Goal: Navigation & Orientation: Find specific page/section

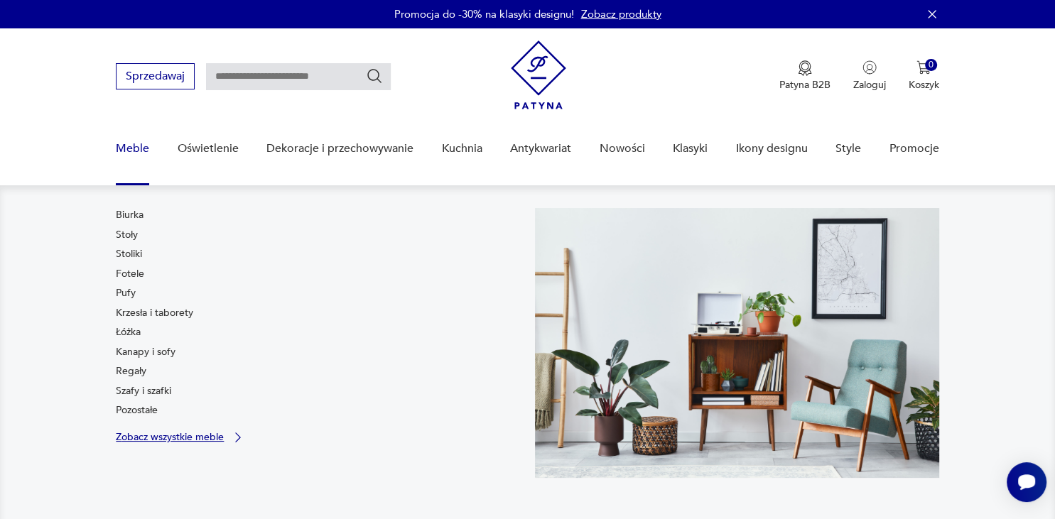
click at [185, 433] on p "Zobacz wszystkie meble" at bounding box center [170, 437] width 108 height 9
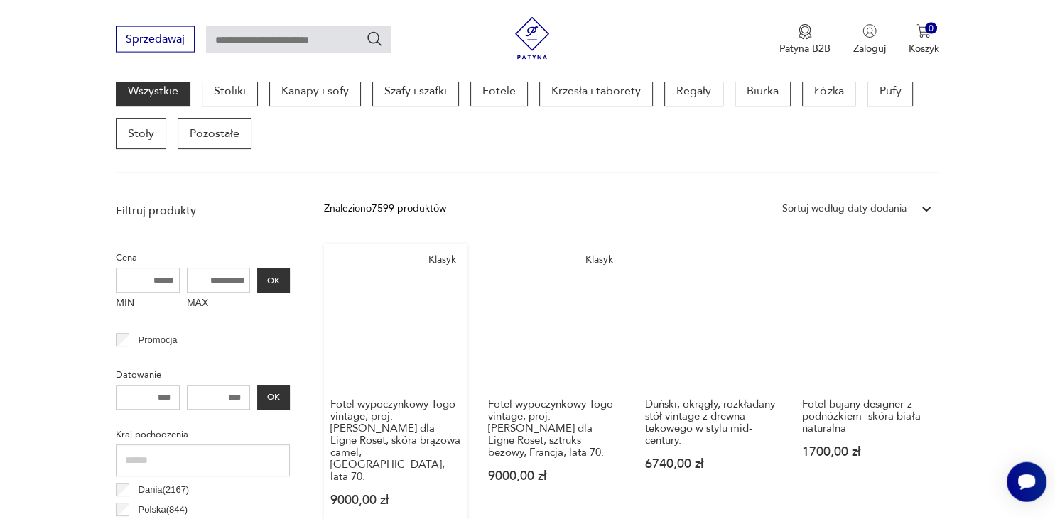
scroll to position [283, 0]
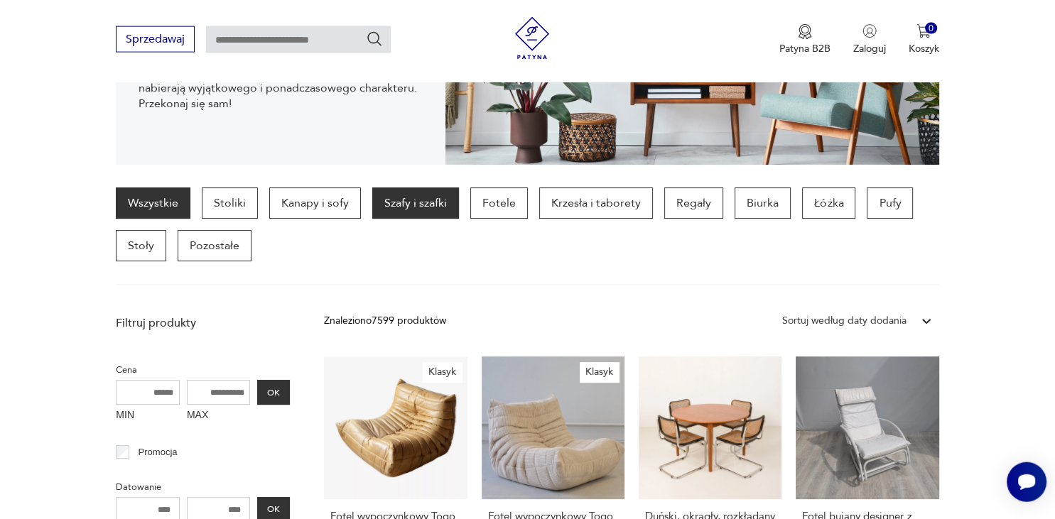
click at [443, 213] on p "Szafy i szafki" at bounding box center [415, 203] width 87 height 31
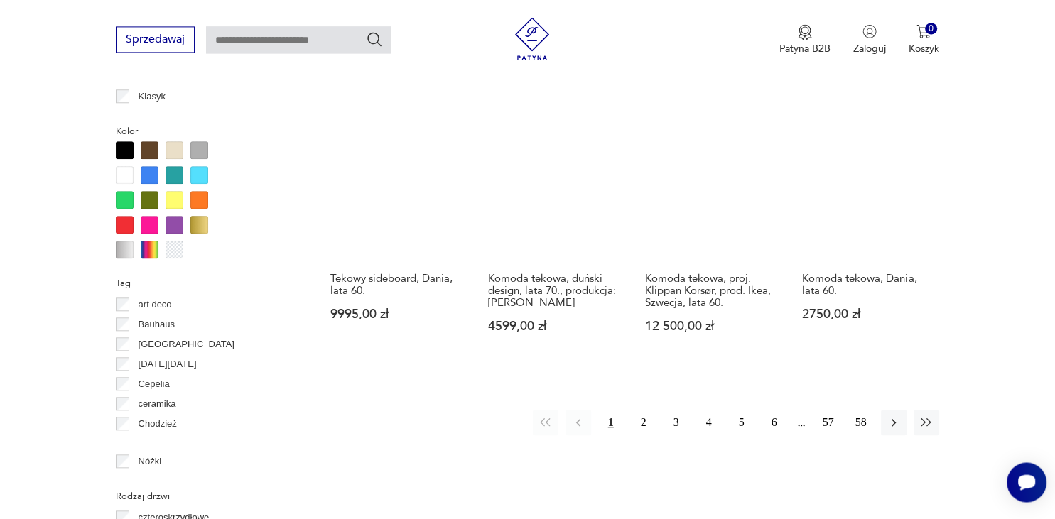
scroll to position [1352, 0]
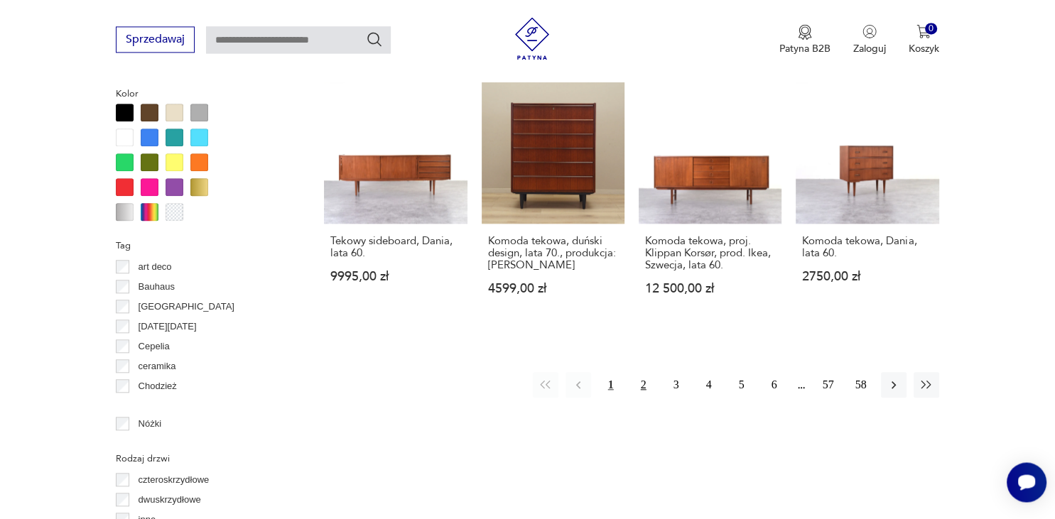
click at [638, 372] on button "2" at bounding box center [644, 385] width 26 height 26
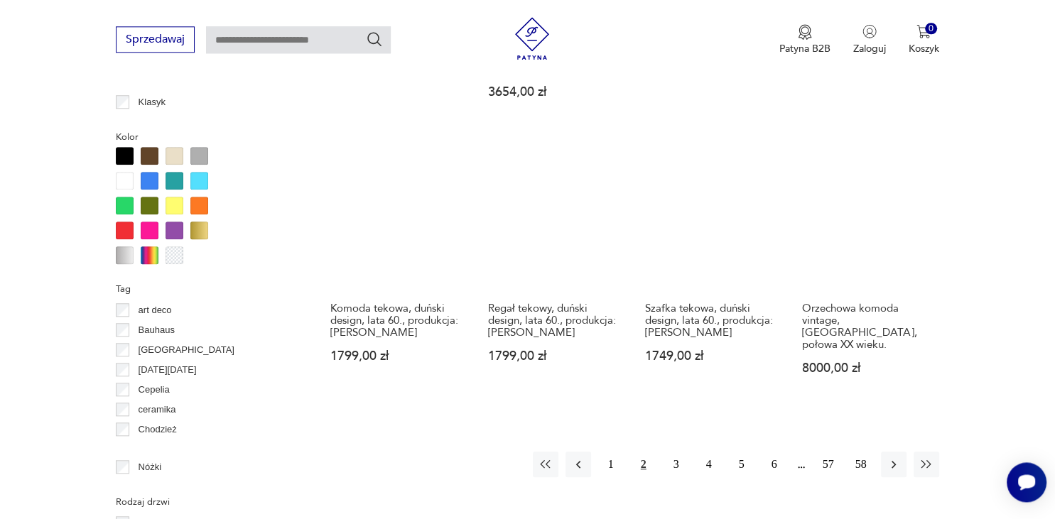
scroll to position [1314, 0]
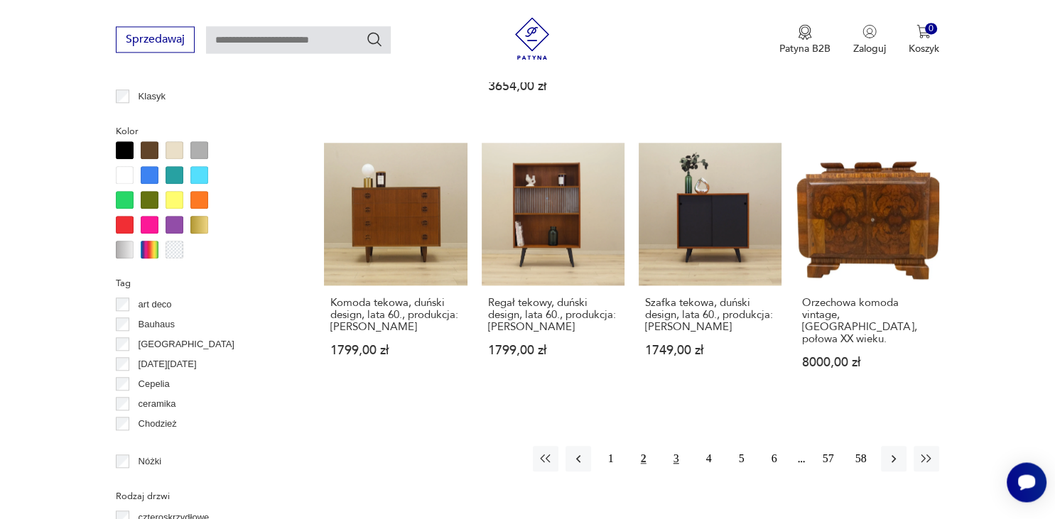
click at [677, 446] on button "3" at bounding box center [676, 459] width 26 height 26
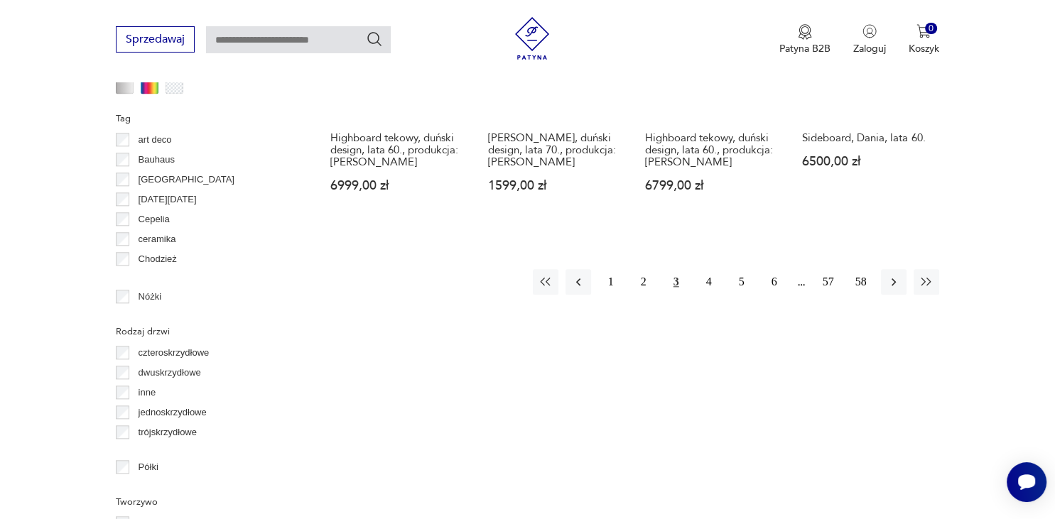
scroll to position [1502, 0]
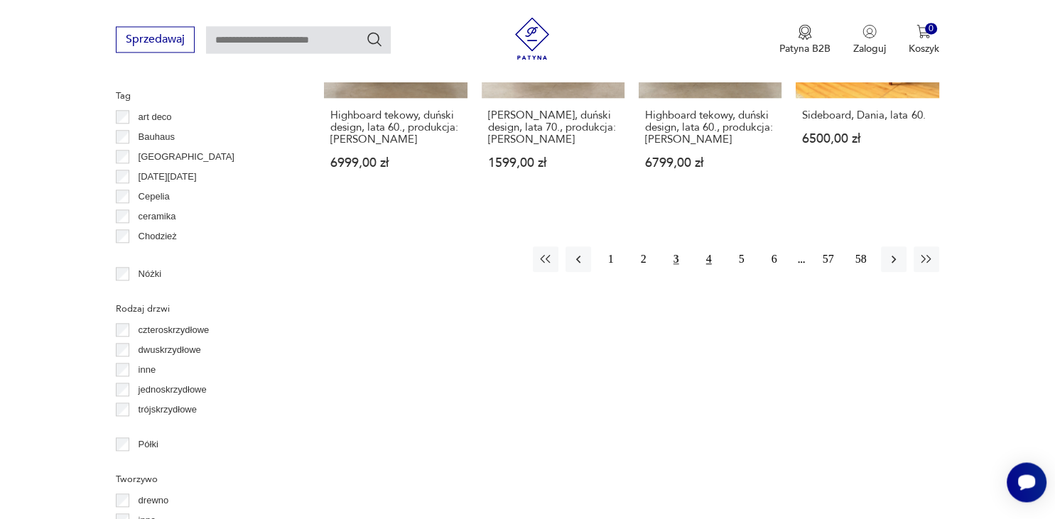
click at [712, 246] on button "4" at bounding box center [709, 259] width 26 height 26
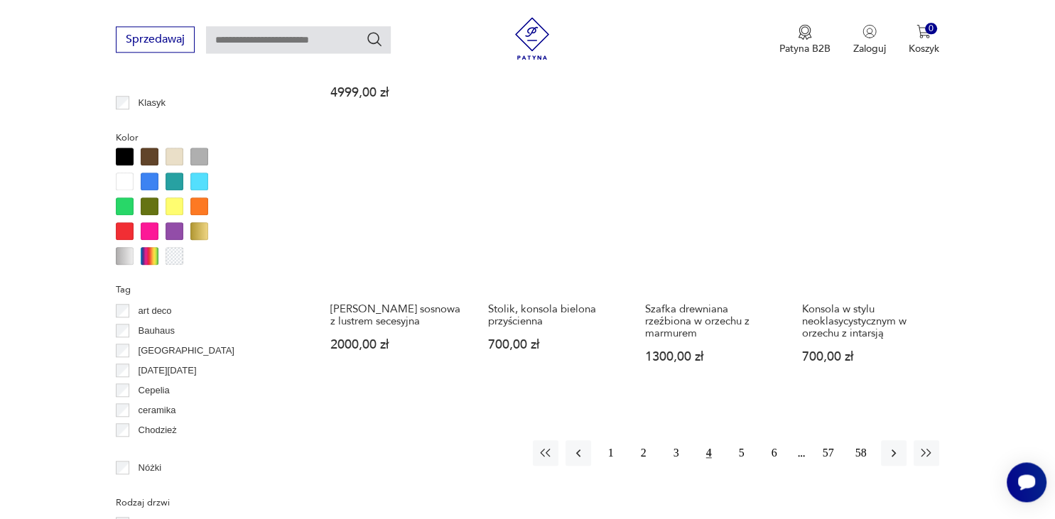
scroll to position [1314, 0]
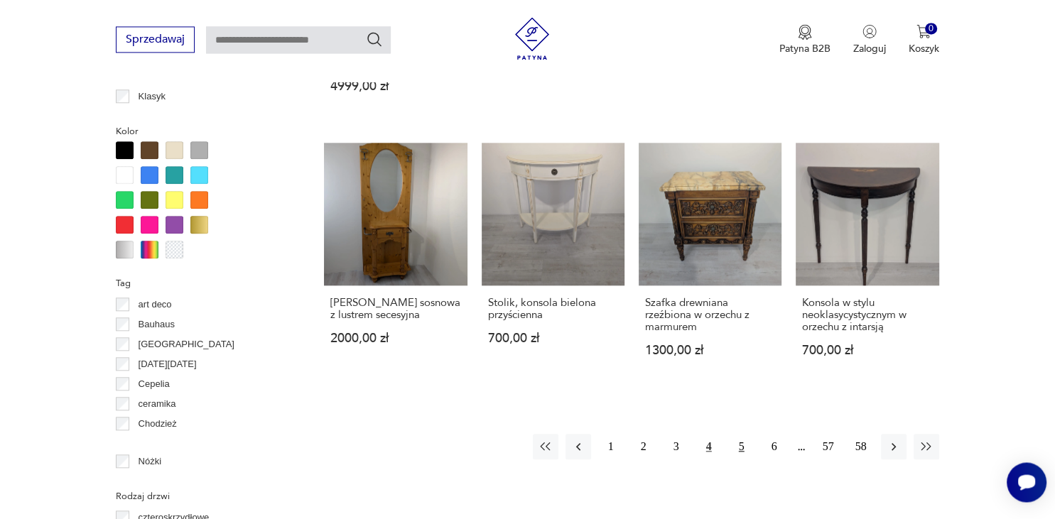
click at [746, 434] on button "5" at bounding box center [742, 447] width 26 height 26
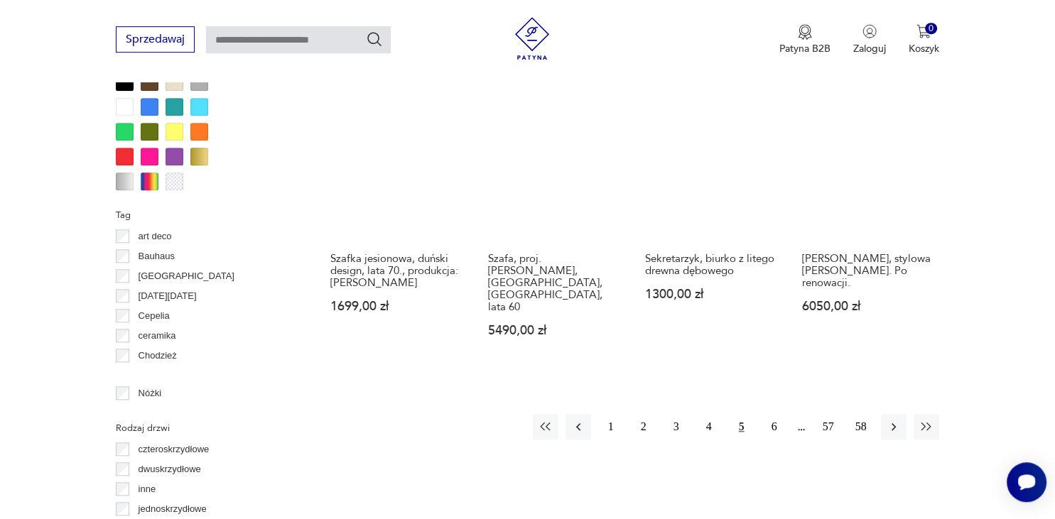
scroll to position [1389, 0]
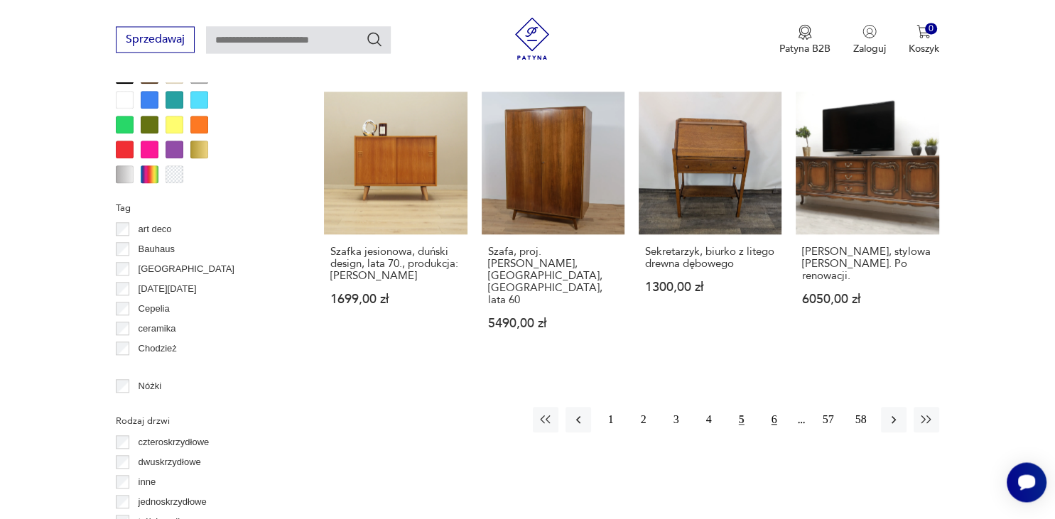
click at [774, 407] on button "6" at bounding box center [774, 420] width 26 height 26
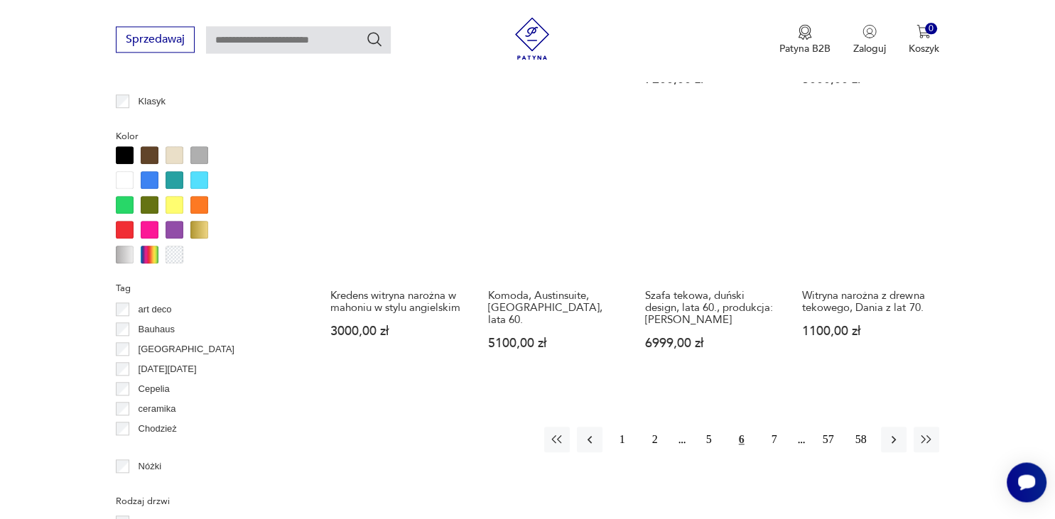
scroll to position [1314, 0]
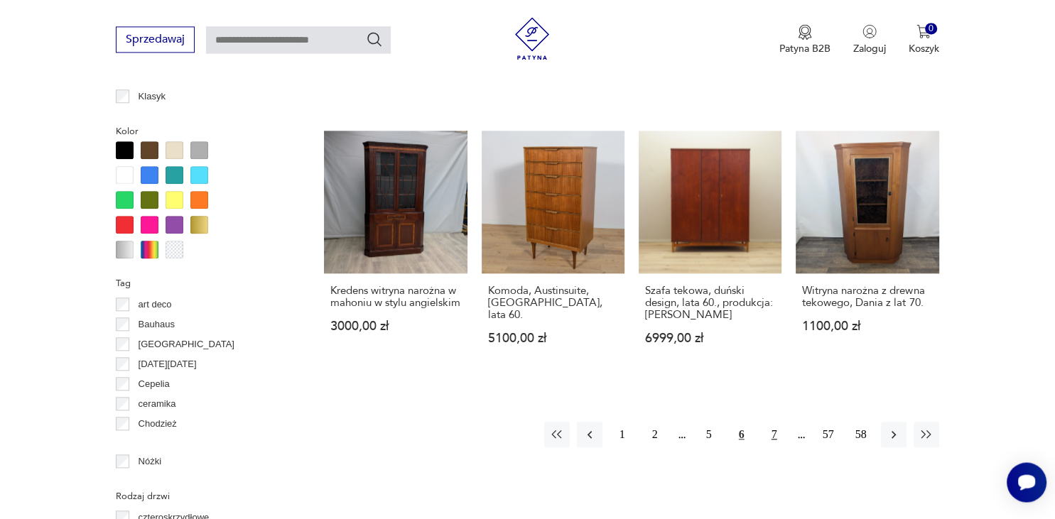
click at [780, 422] on button "7" at bounding box center [774, 435] width 26 height 26
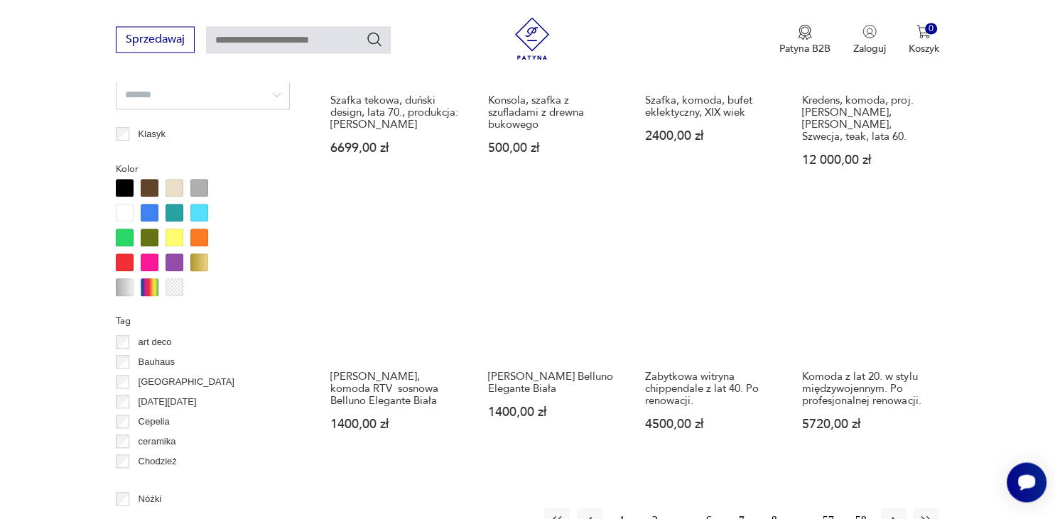
scroll to position [1313, 0]
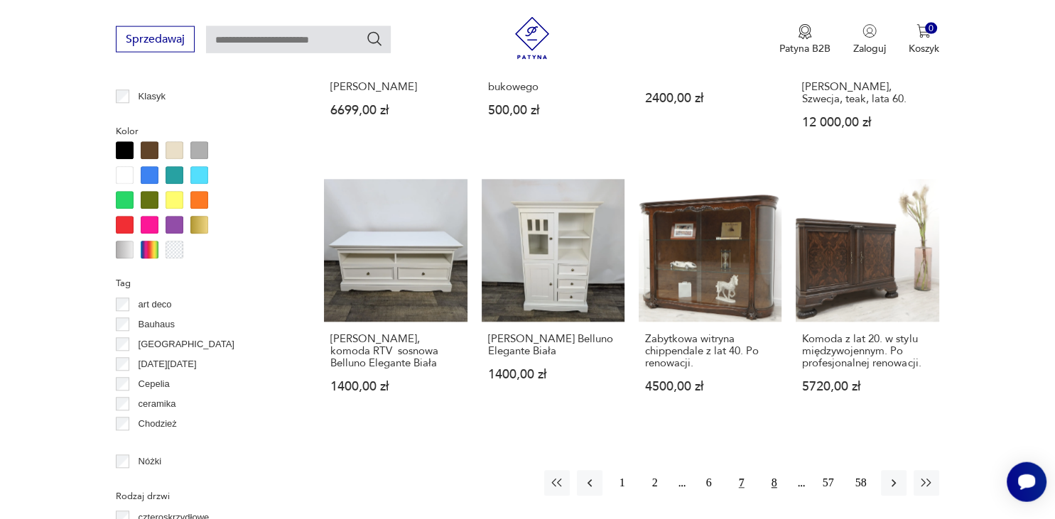
click at [773, 471] on button "8" at bounding box center [774, 484] width 26 height 26
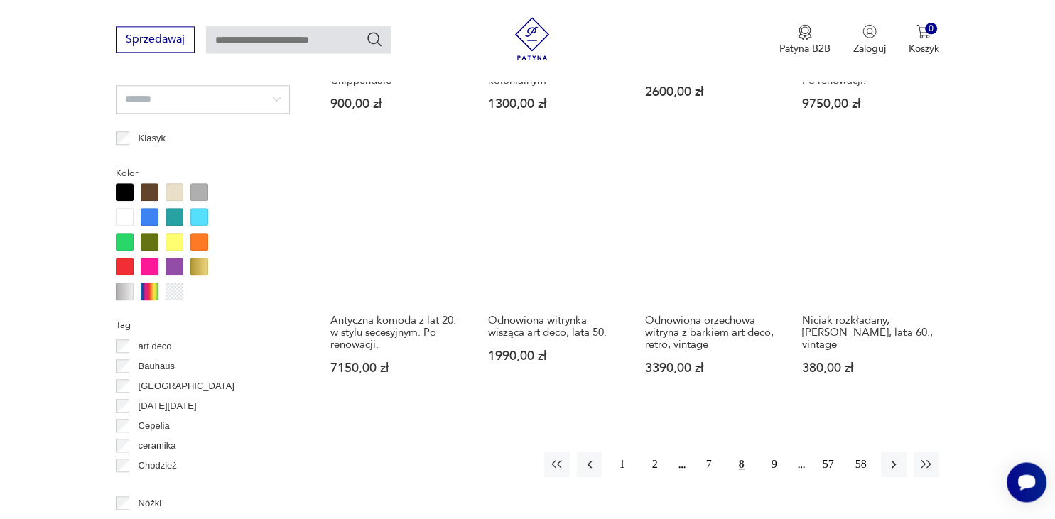
scroll to position [1276, 0]
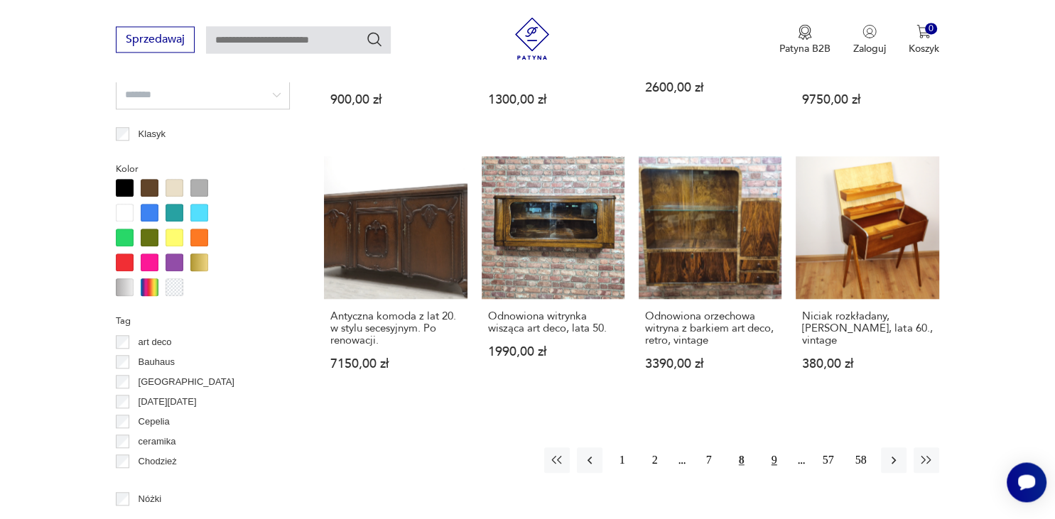
click at [777, 461] on button "9" at bounding box center [774, 460] width 26 height 26
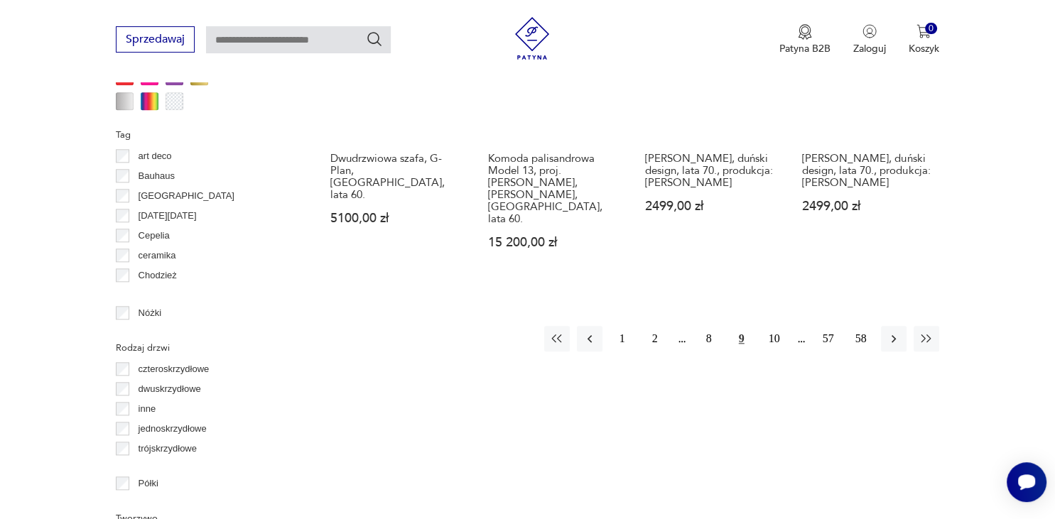
scroll to position [1464, 0]
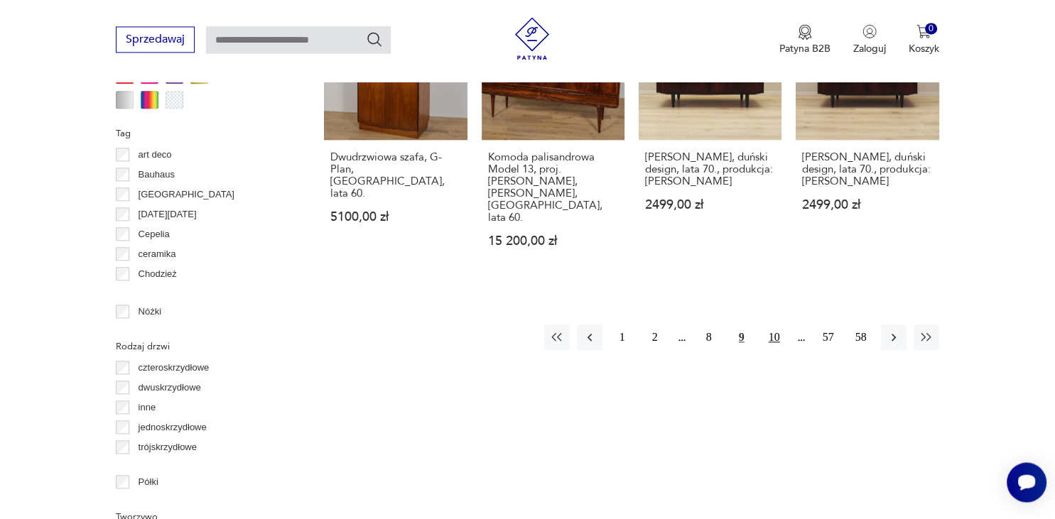
click at [774, 325] on button "10" at bounding box center [774, 338] width 26 height 26
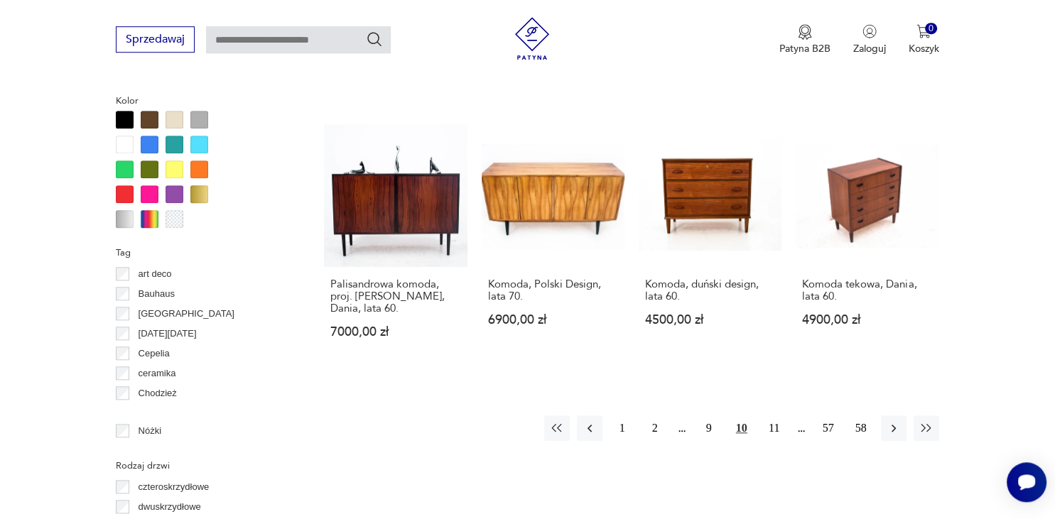
scroll to position [1352, 0]
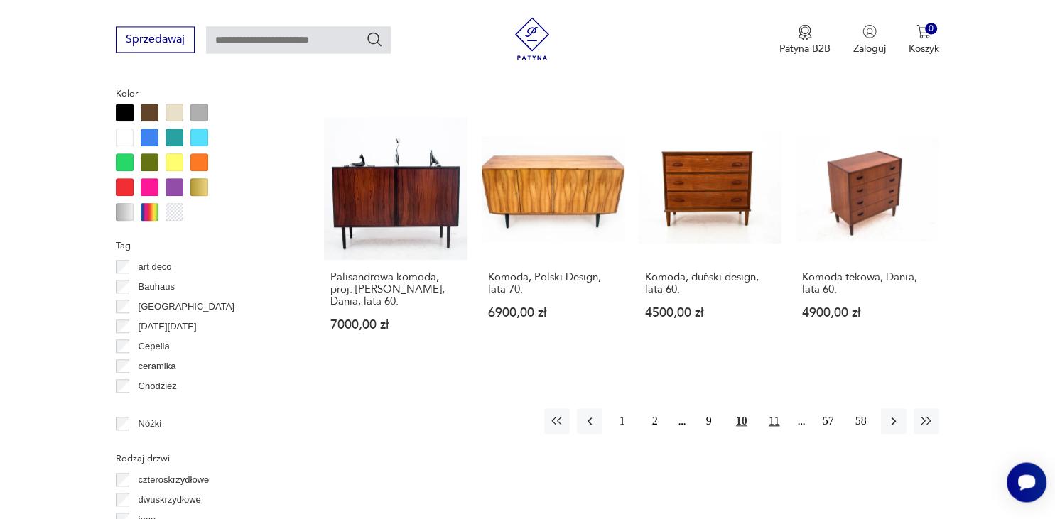
click at [773, 408] on button "11" at bounding box center [774, 421] width 26 height 26
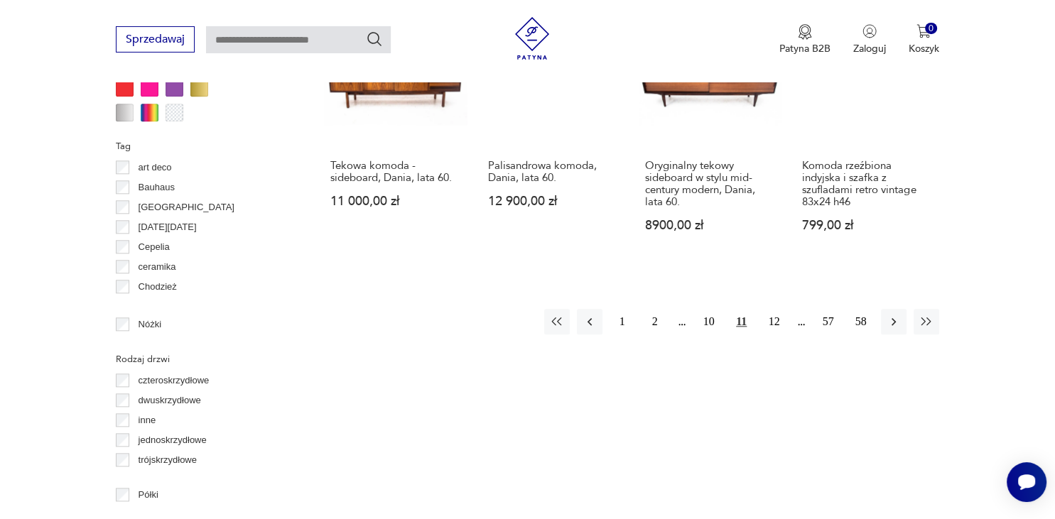
scroll to position [1464, 0]
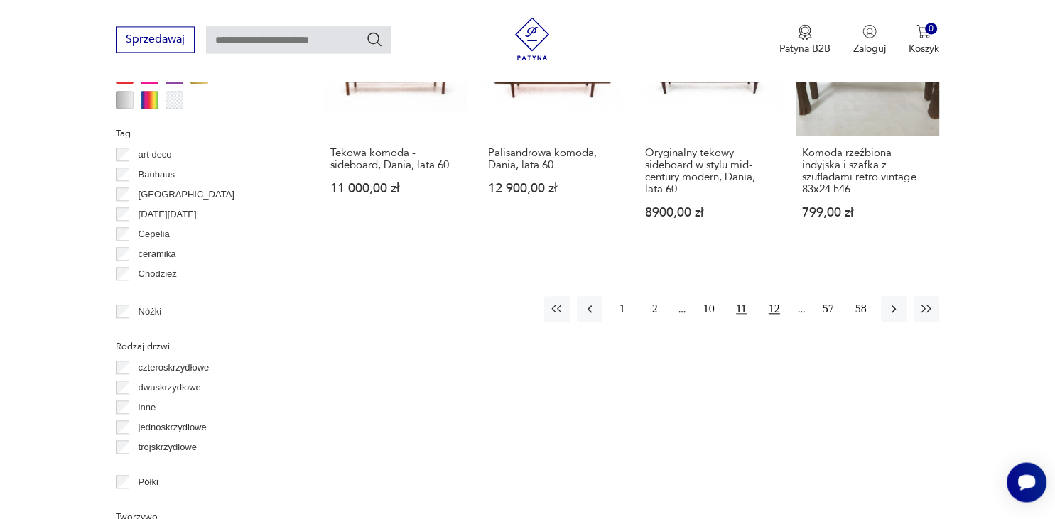
click at [774, 296] on button "12" at bounding box center [774, 309] width 26 height 26
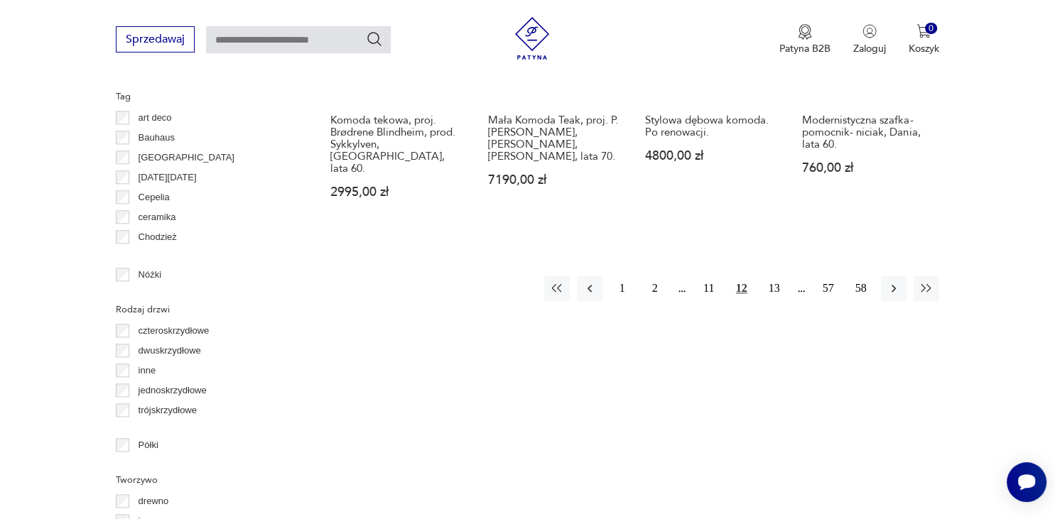
scroll to position [1502, 0]
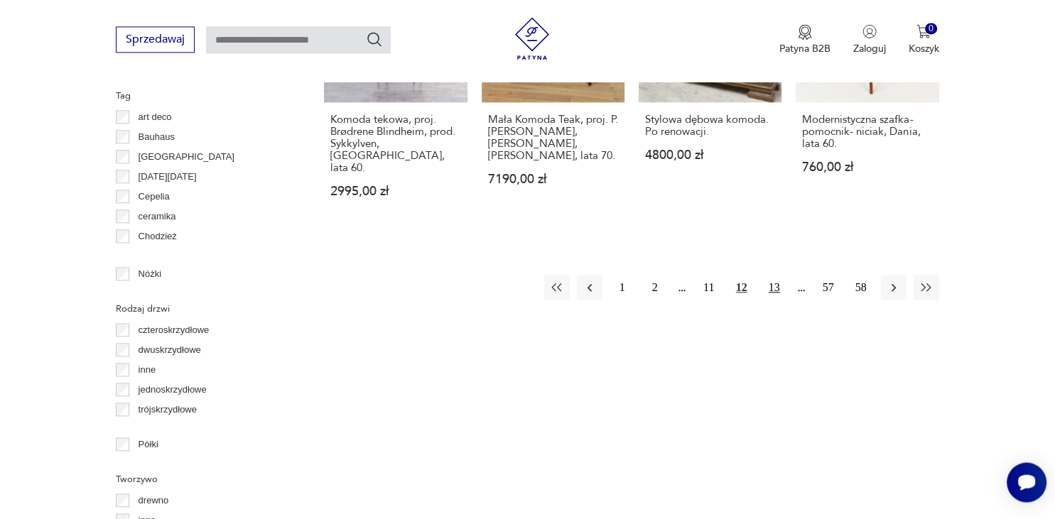
drag, startPoint x: 774, startPoint y: 273, endPoint x: 774, endPoint y: 259, distance: 14.2
click at [774, 275] on button "13" at bounding box center [774, 288] width 26 height 26
click at [774, 275] on button "14" at bounding box center [774, 288] width 26 height 26
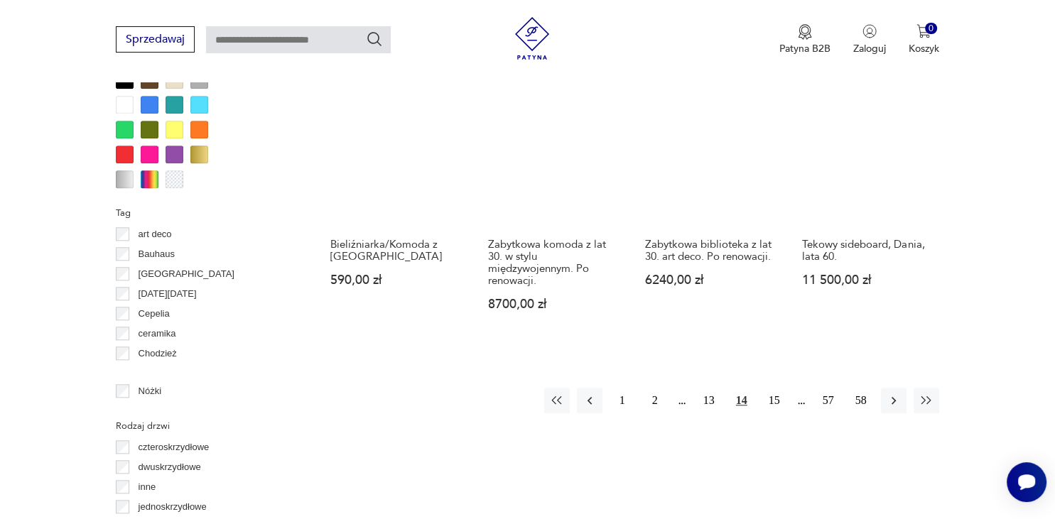
scroll to position [1389, 0]
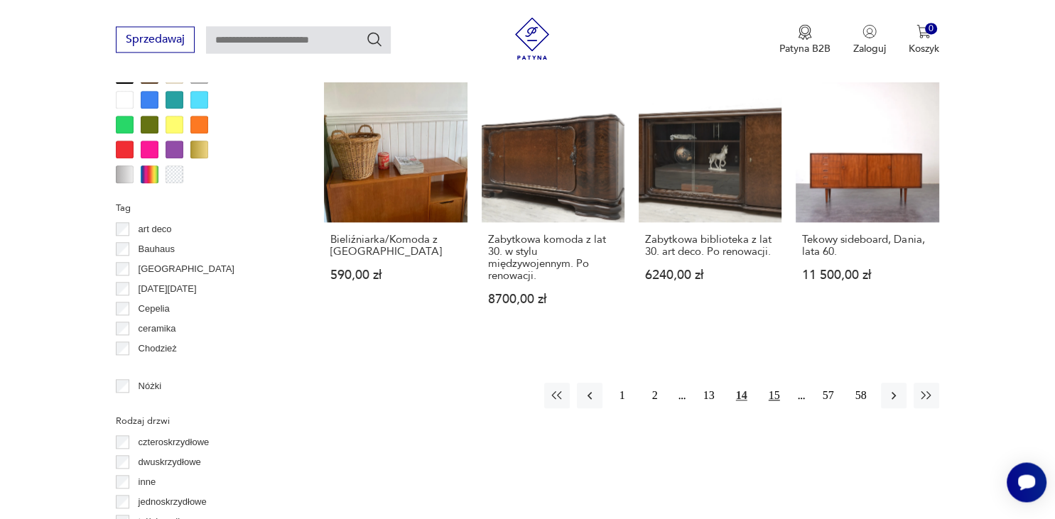
click at [777, 383] on button "15" at bounding box center [774, 396] width 26 height 26
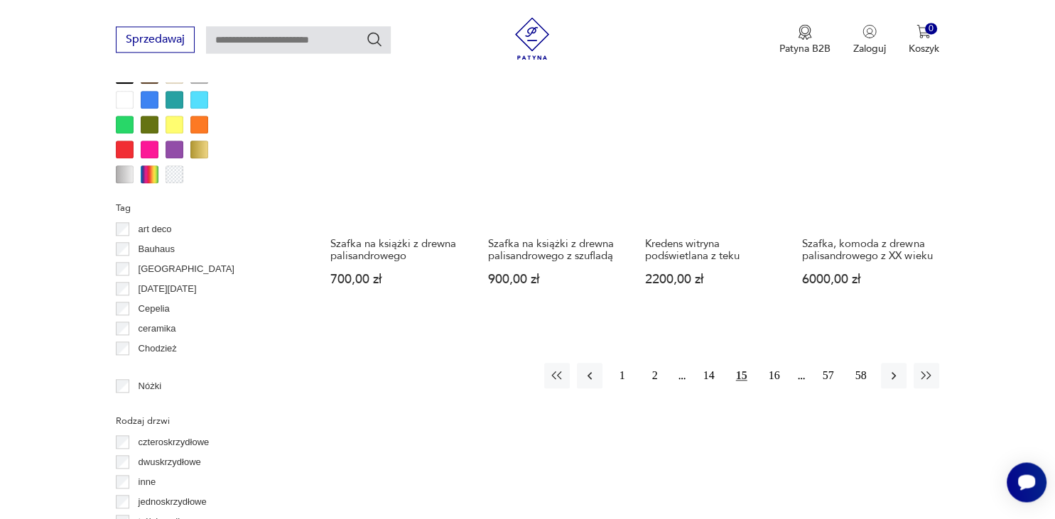
scroll to position [1426, 0]
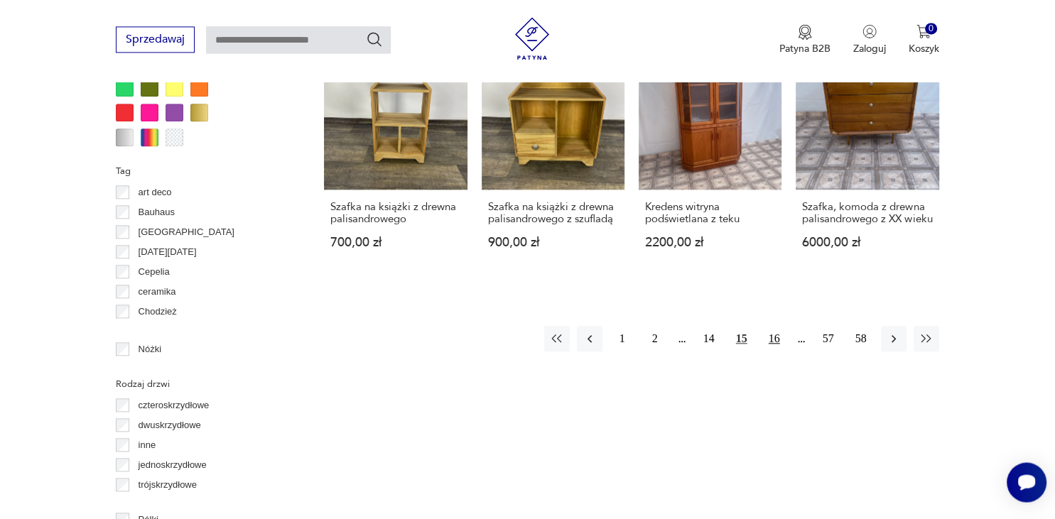
click at [777, 352] on button "16" at bounding box center [774, 339] width 26 height 26
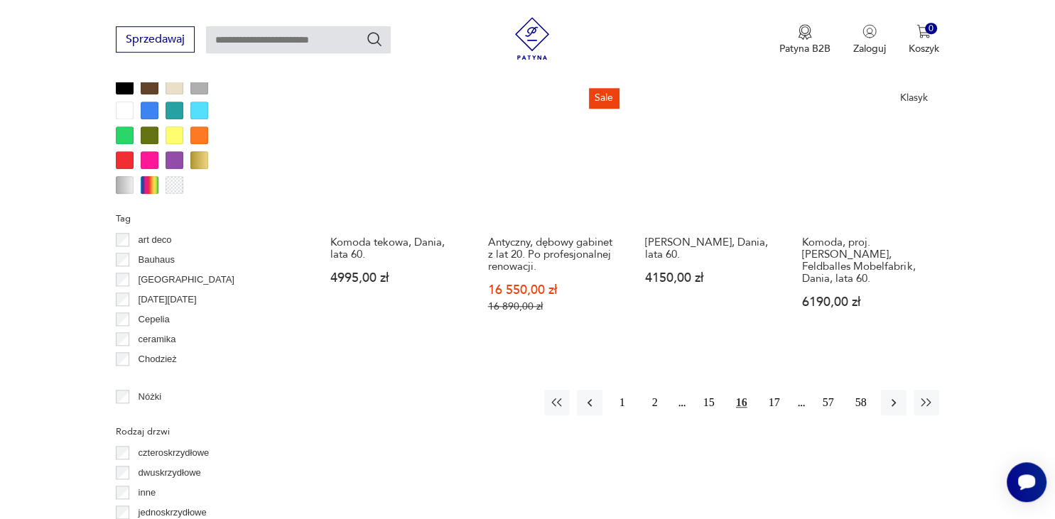
scroll to position [1426, 0]
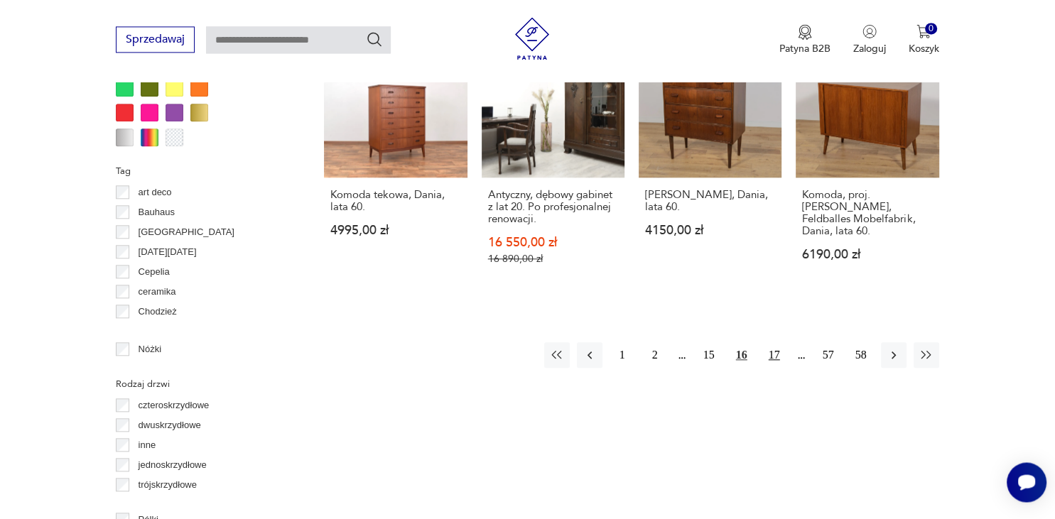
click at [777, 342] on button "17" at bounding box center [774, 355] width 26 height 26
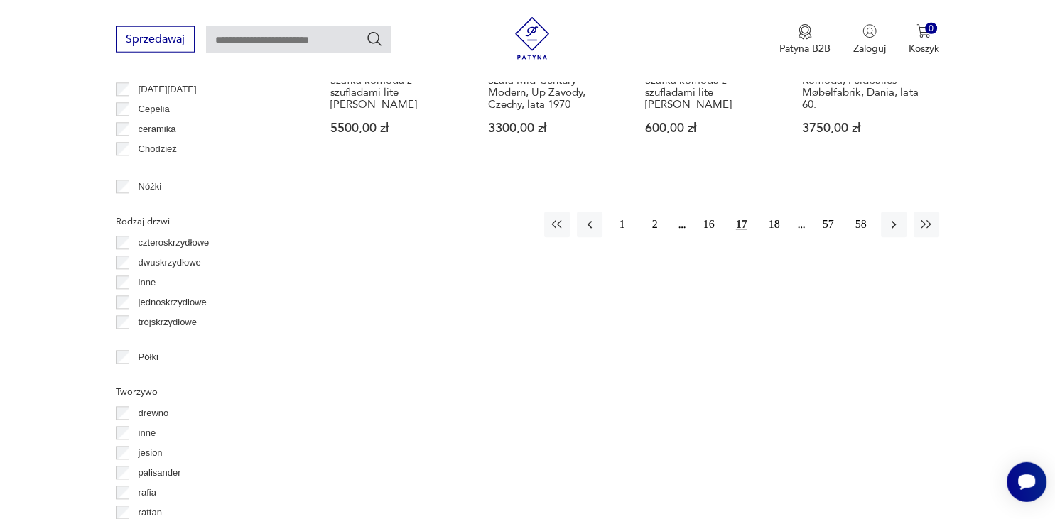
scroll to position [1614, 0]
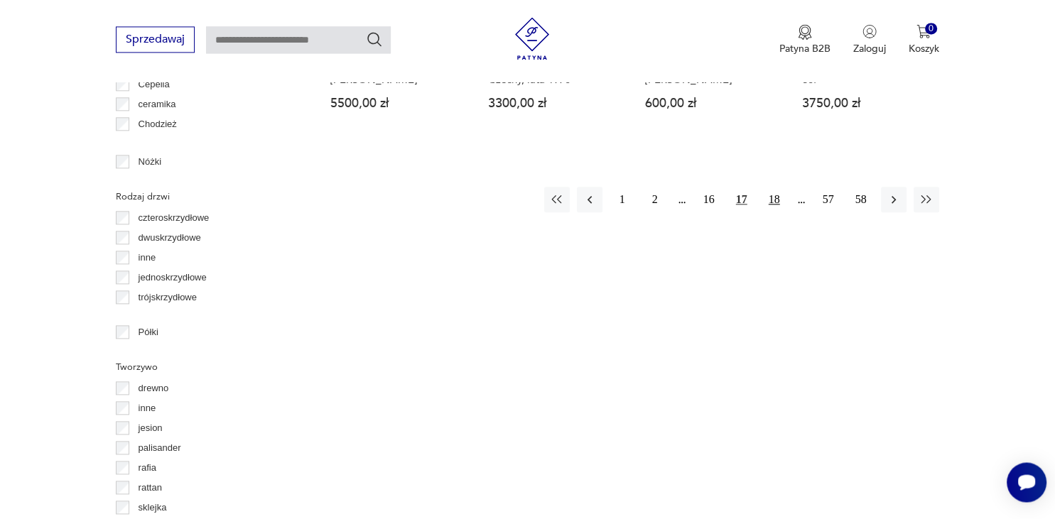
click at [771, 187] on button "18" at bounding box center [774, 200] width 26 height 26
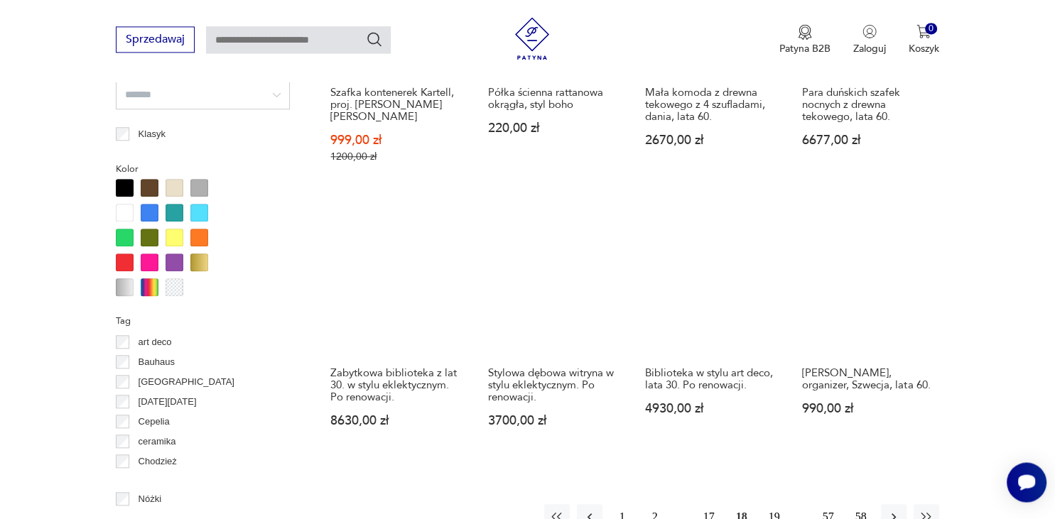
scroll to position [1314, 0]
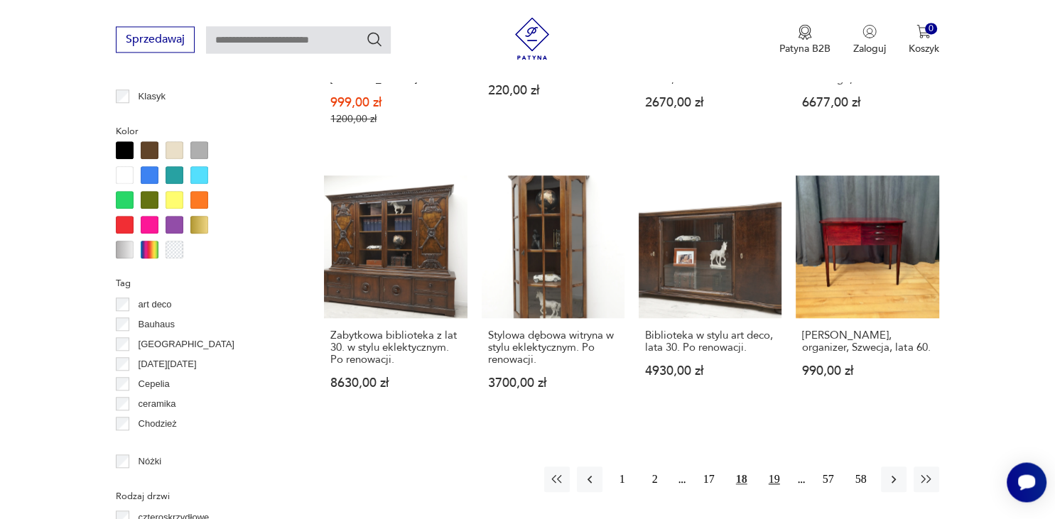
click at [767, 467] on button "19" at bounding box center [774, 480] width 26 height 26
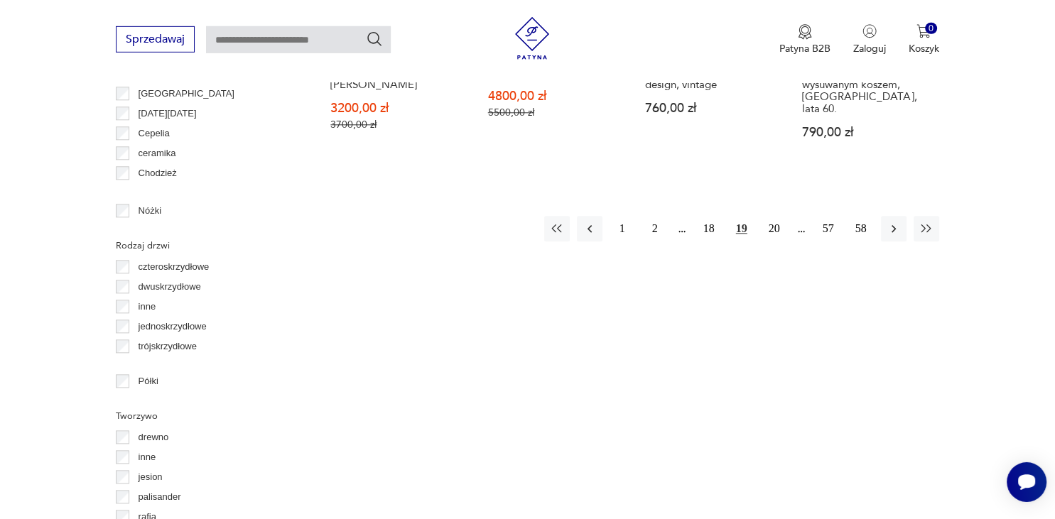
scroll to position [1577, 0]
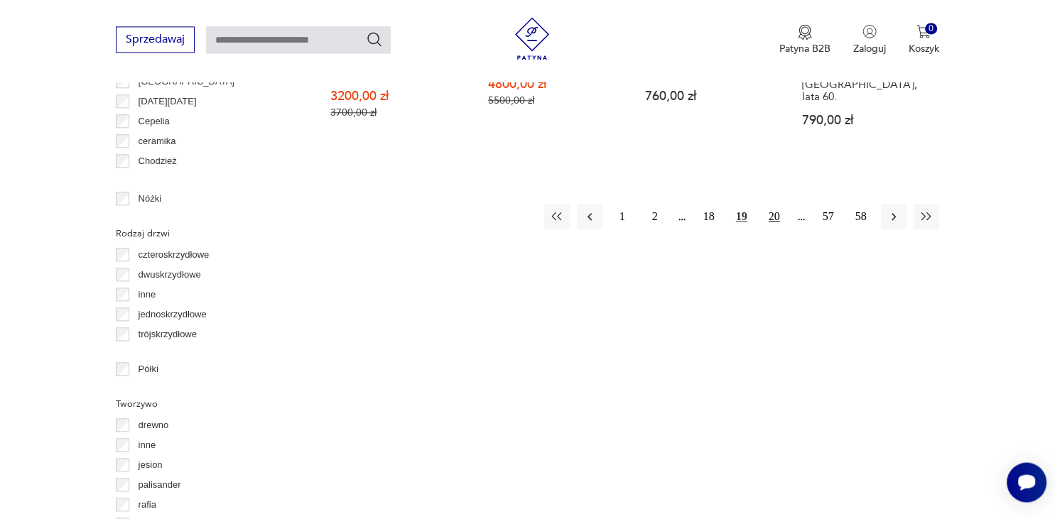
click at [772, 204] on button "20" at bounding box center [774, 217] width 26 height 26
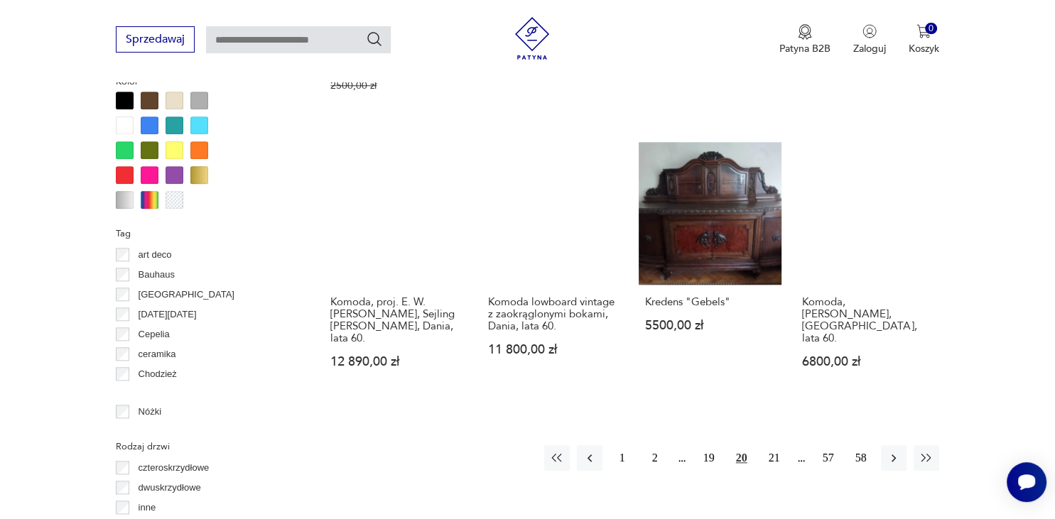
scroll to position [1389, 0]
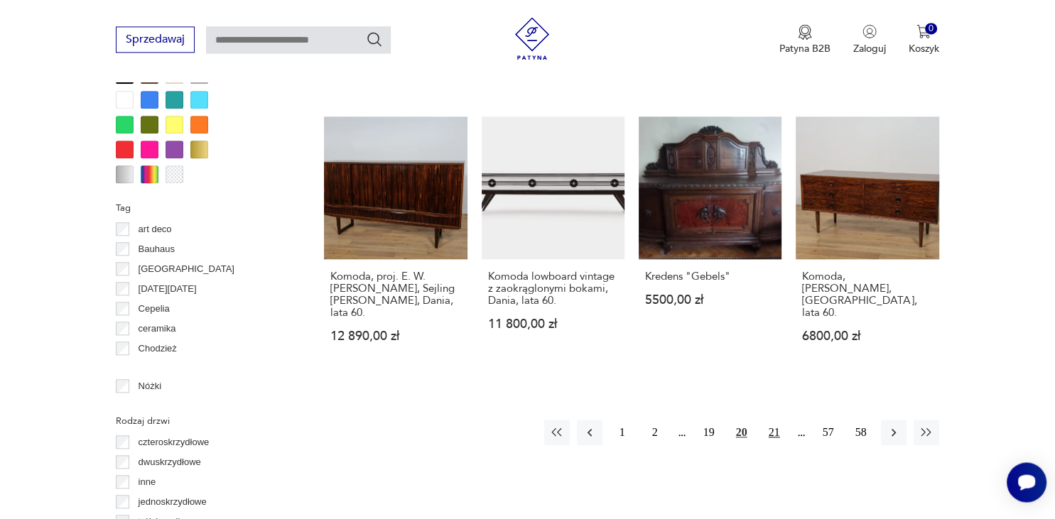
click at [776, 420] on button "21" at bounding box center [774, 433] width 26 height 26
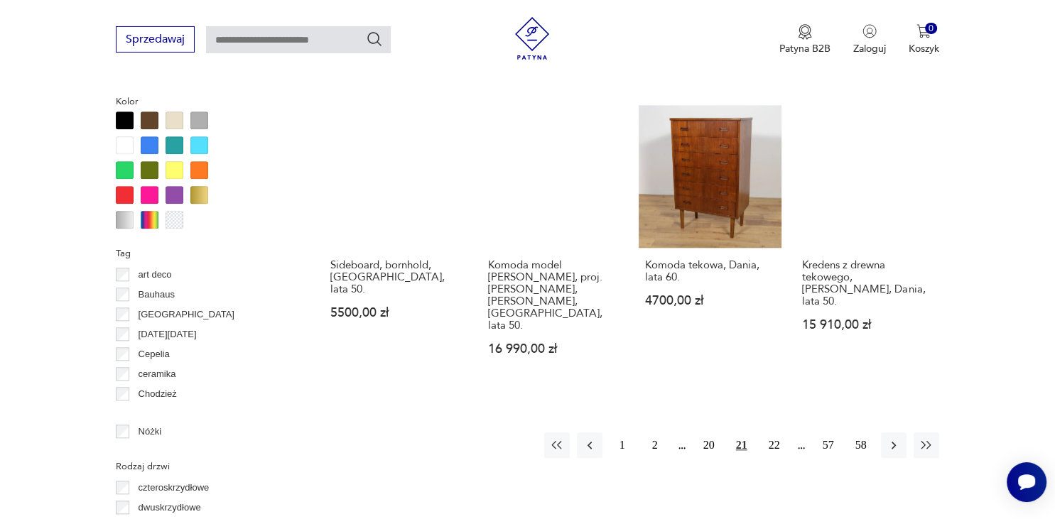
scroll to position [1389, 0]
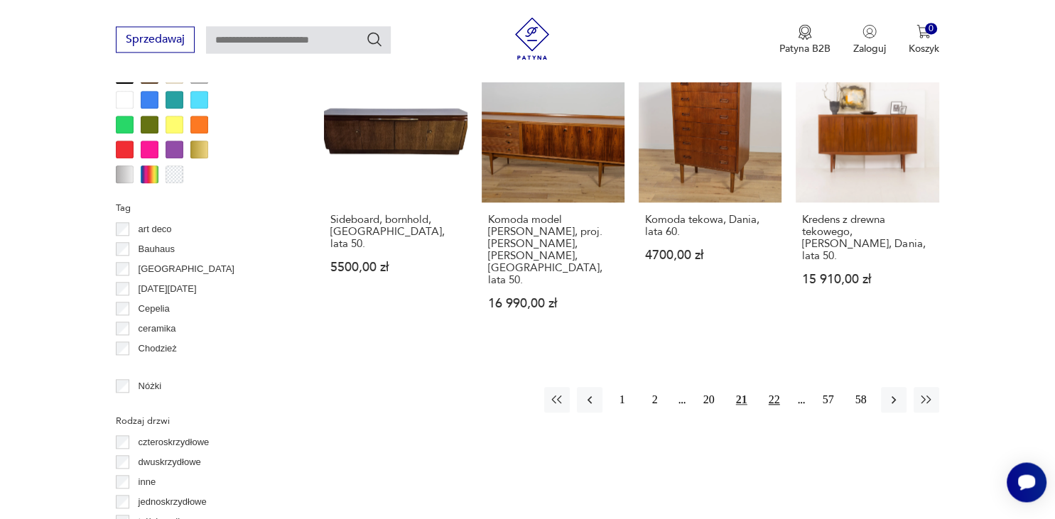
click at [774, 387] on button "22" at bounding box center [774, 400] width 26 height 26
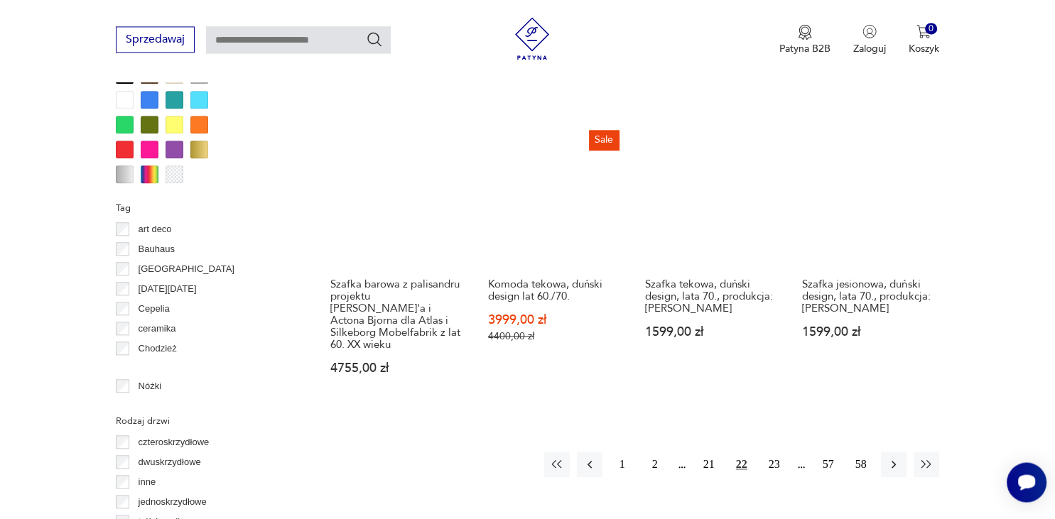
scroll to position [1426, 0]
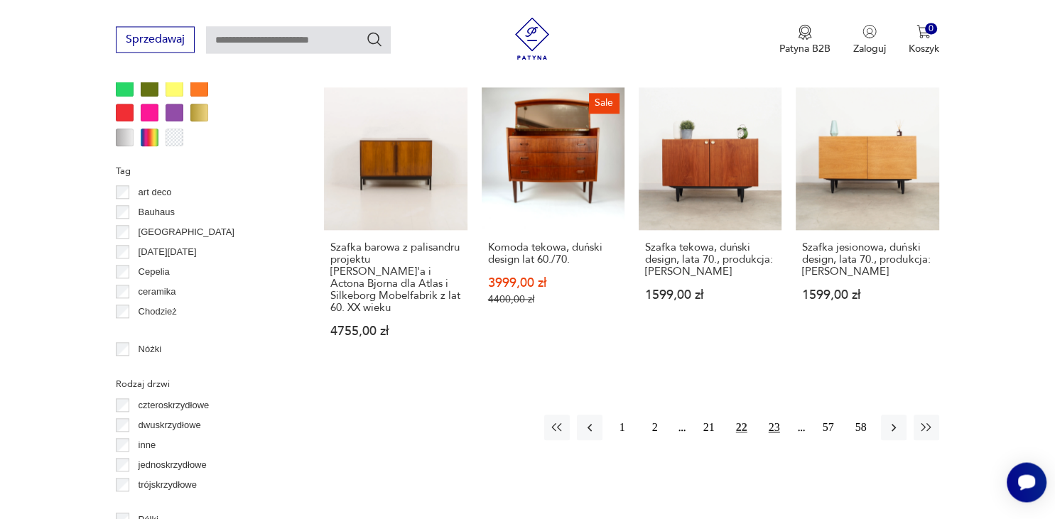
click at [777, 415] on button "23" at bounding box center [774, 428] width 26 height 26
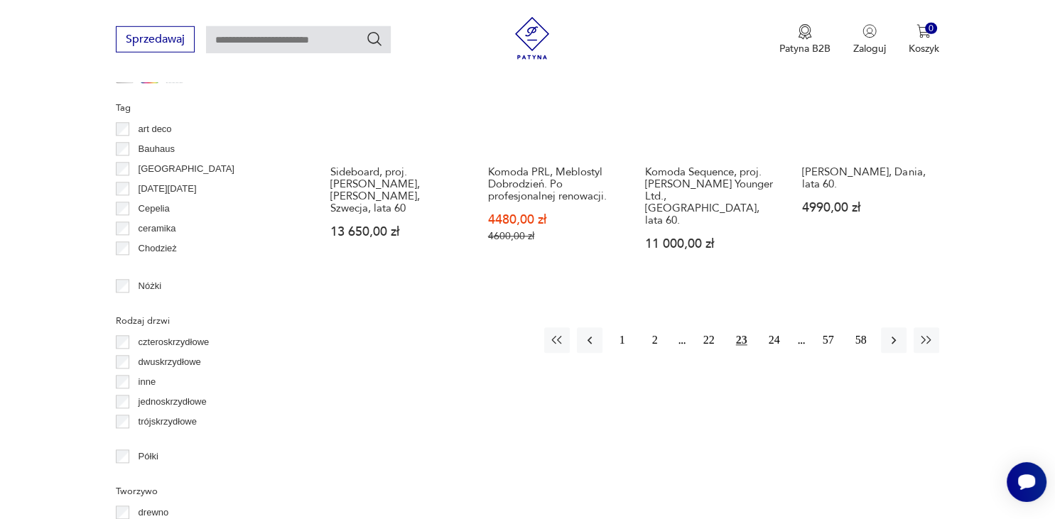
scroll to position [1502, 0]
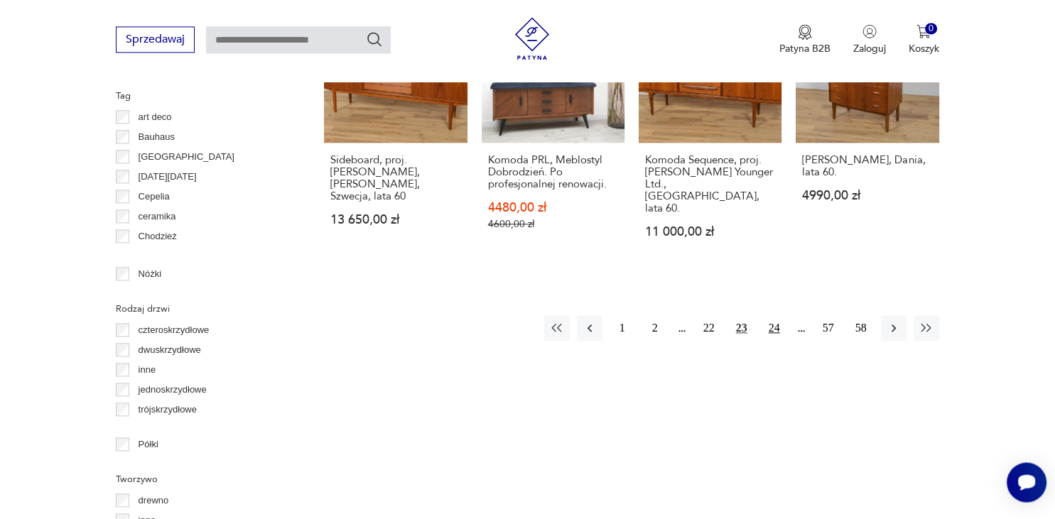
click at [777, 315] on button "24" at bounding box center [774, 328] width 26 height 26
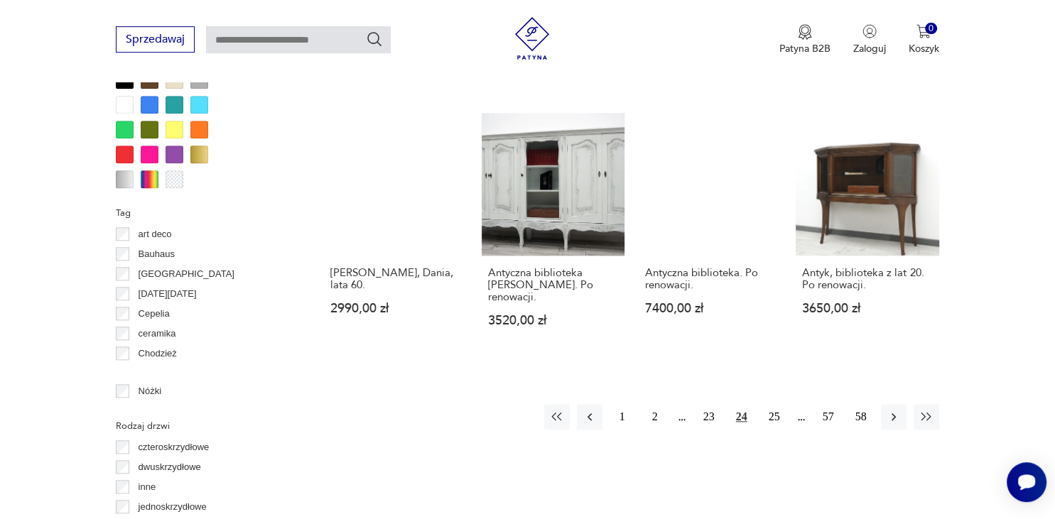
scroll to position [1426, 0]
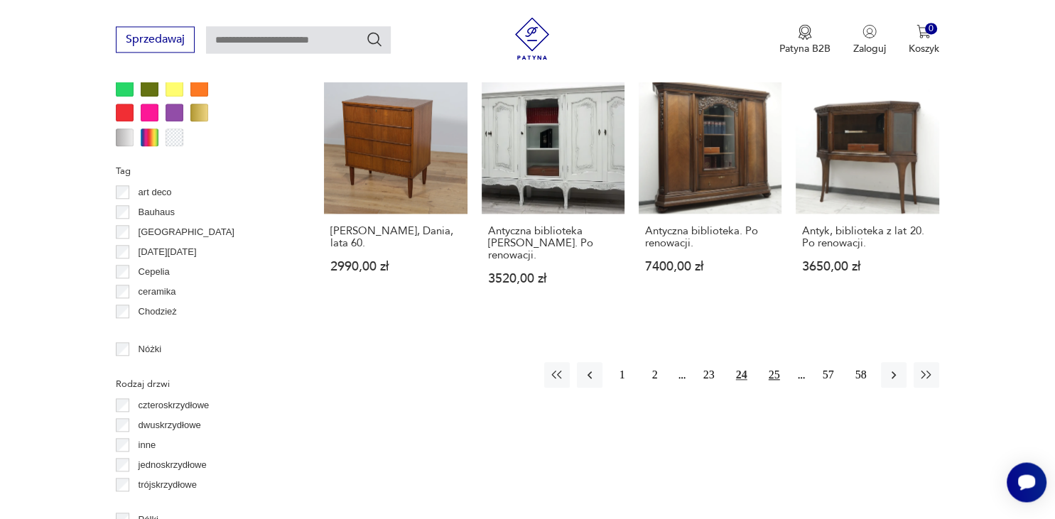
click at [778, 362] on button "25" at bounding box center [774, 375] width 26 height 26
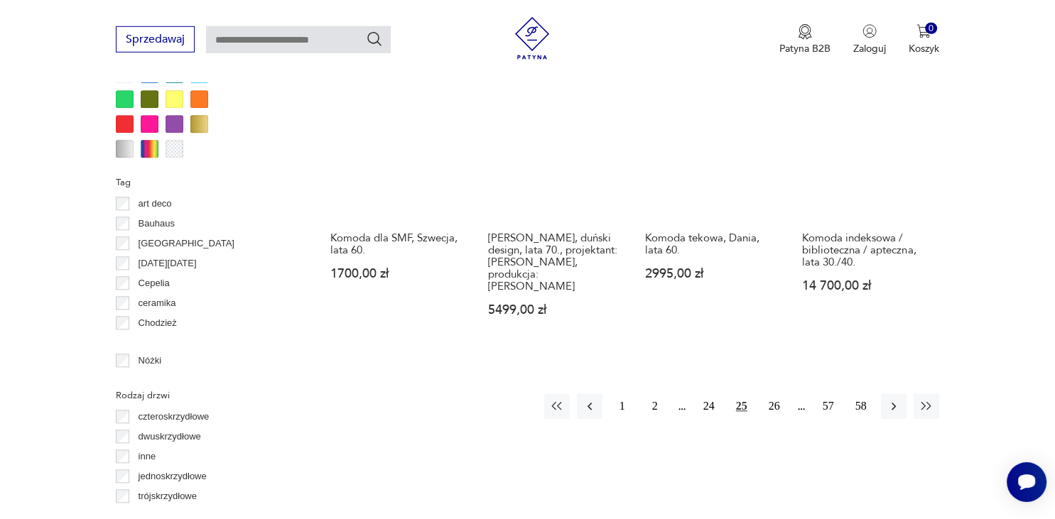
scroll to position [1426, 0]
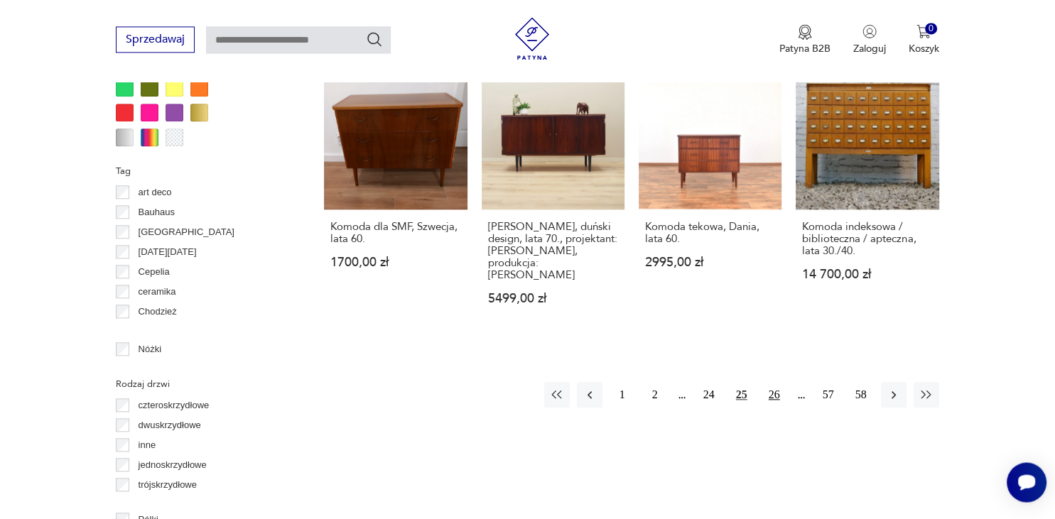
click at [780, 382] on button "26" at bounding box center [774, 395] width 26 height 26
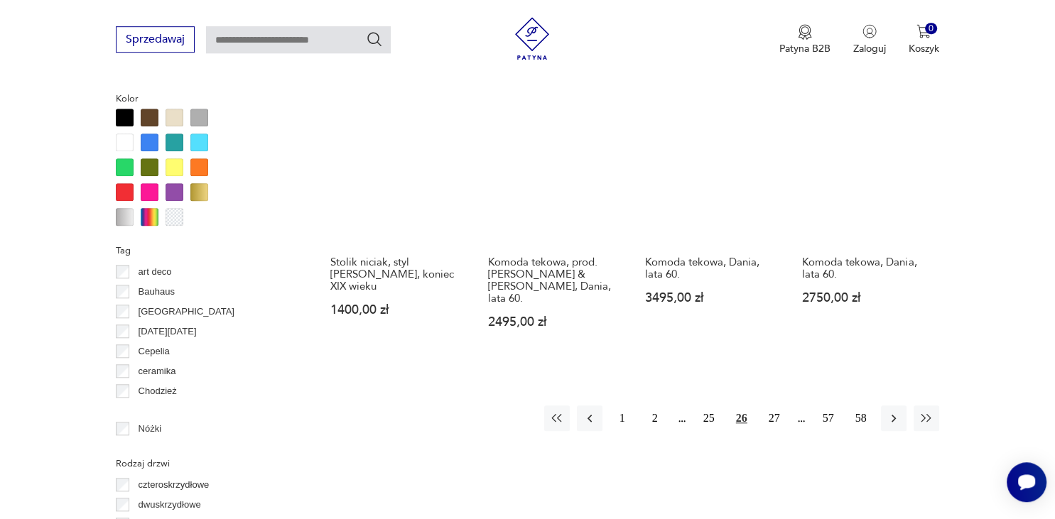
scroll to position [1352, 0]
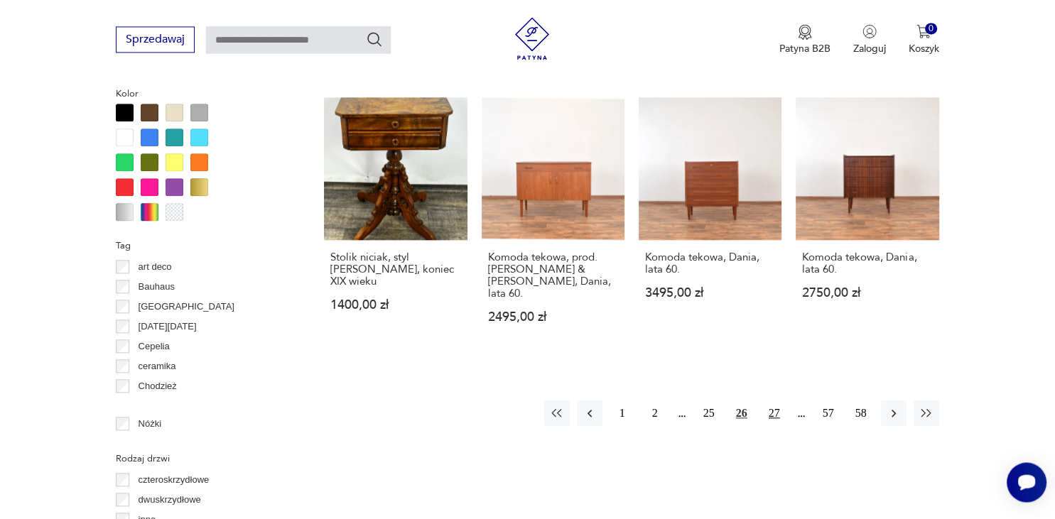
click at [777, 401] on button "27" at bounding box center [774, 414] width 26 height 26
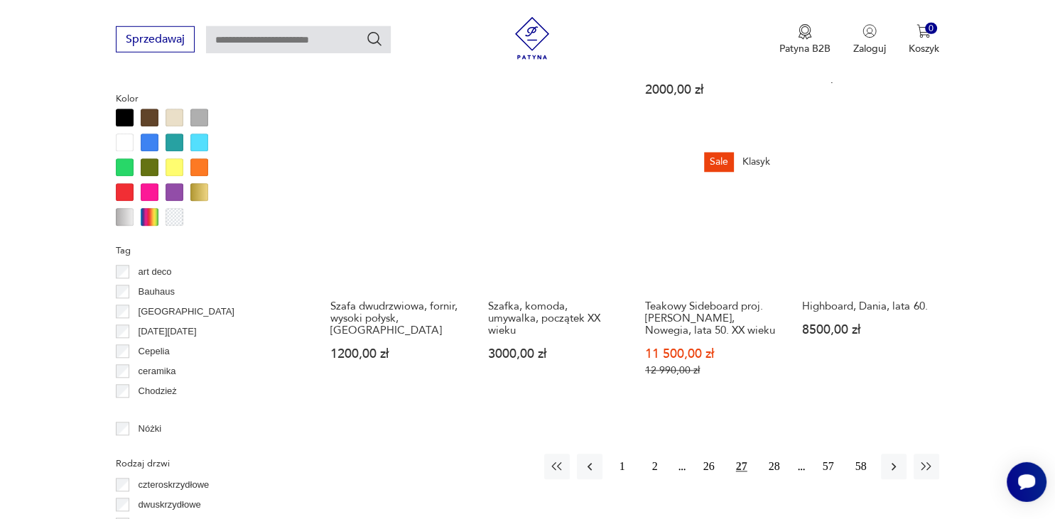
scroll to position [1352, 0]
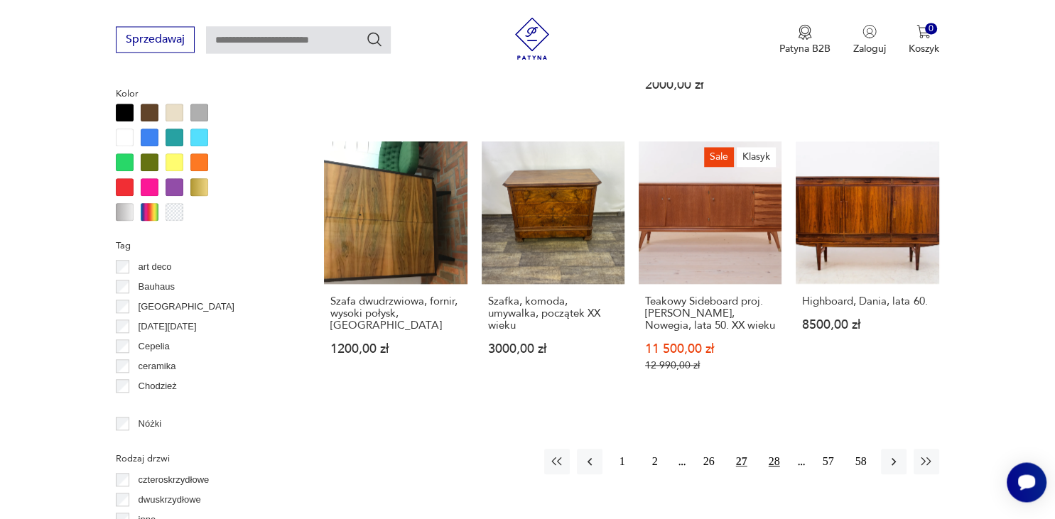
click at [774, 449] on button "28" at bounding box center [774, 462] width 26 height 26
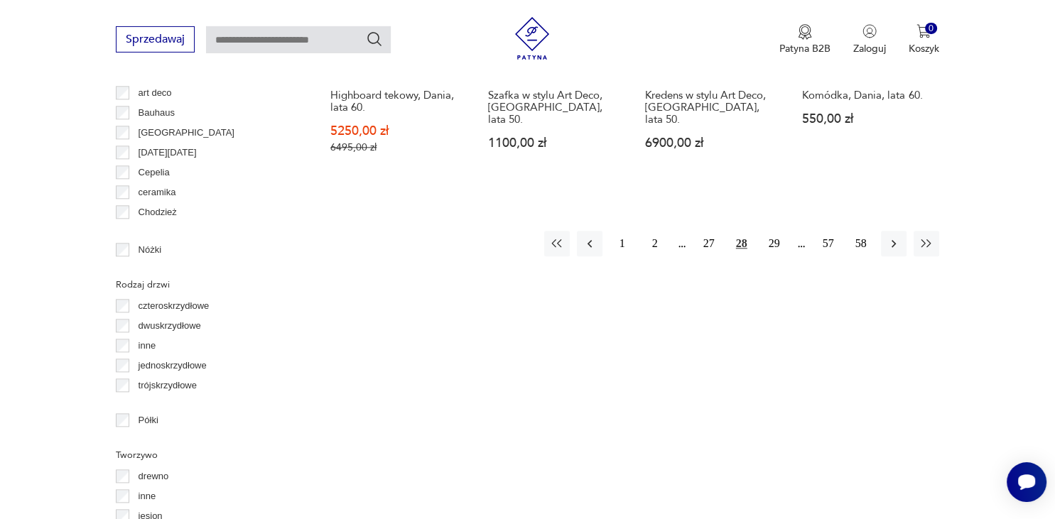
scroll to position [1539, 0]
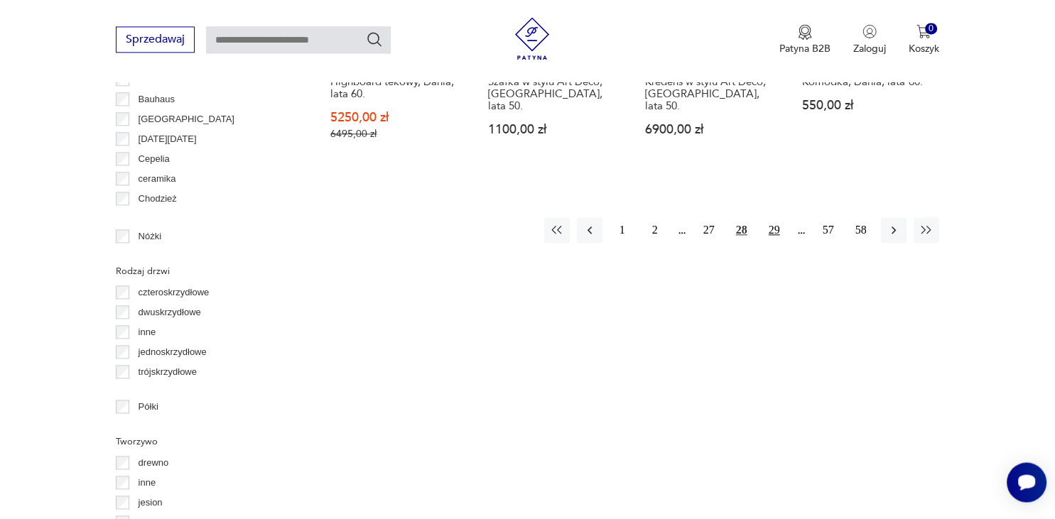
click at [769, 217] on button "29" at bounding box center [774, 230] width 26 height 26
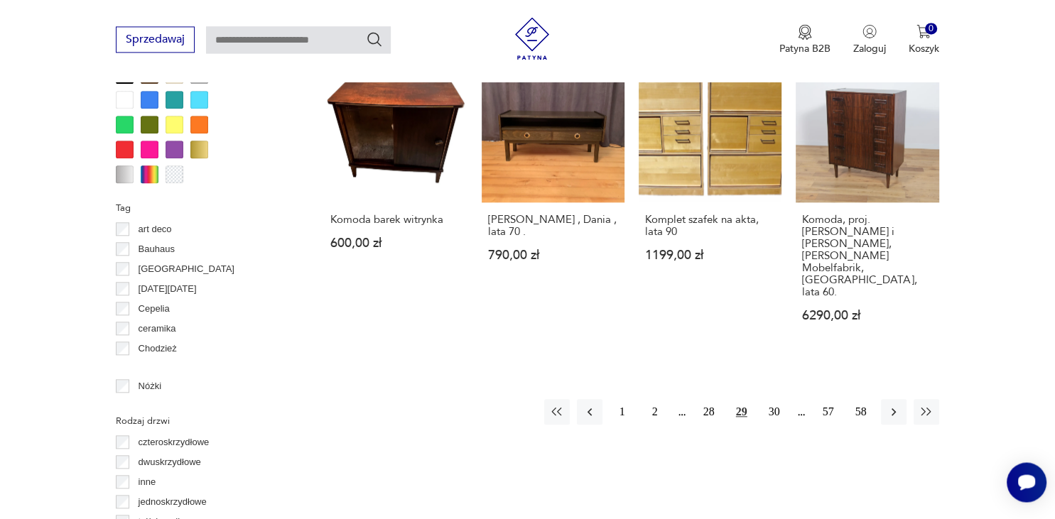
scroll to position [1464, 0]
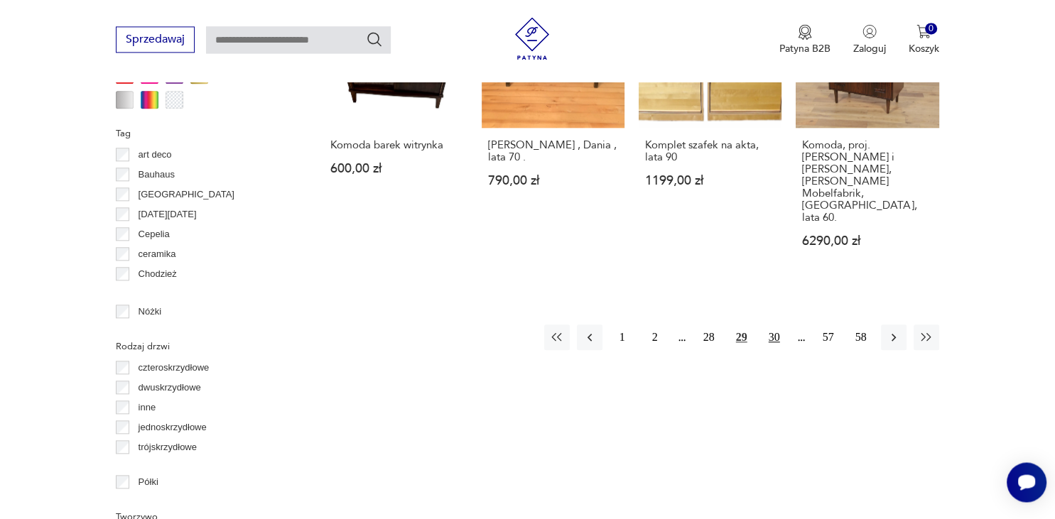
click at [778, 325] on button "30" at bounding box center [774, 338] width 26 height 26
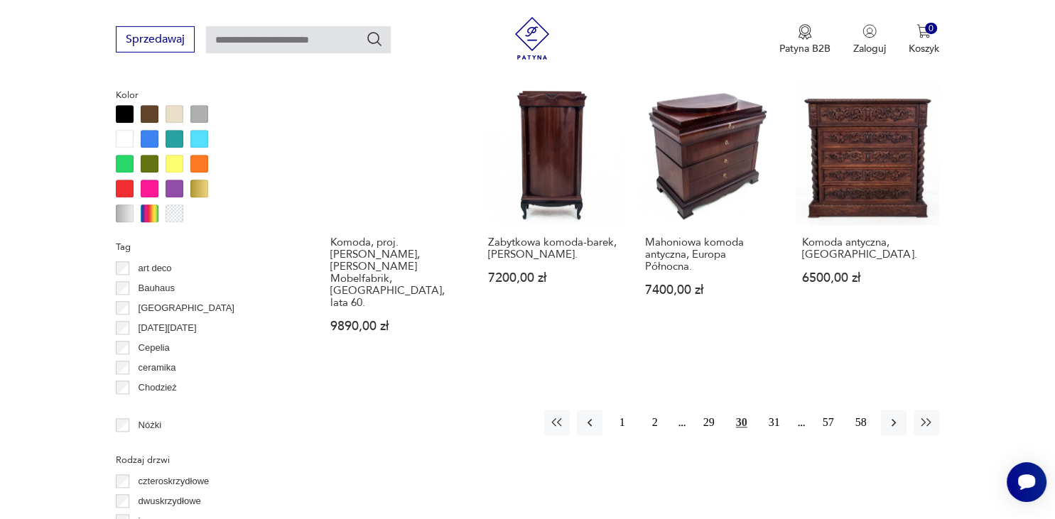
scroll to position [1352, 0]
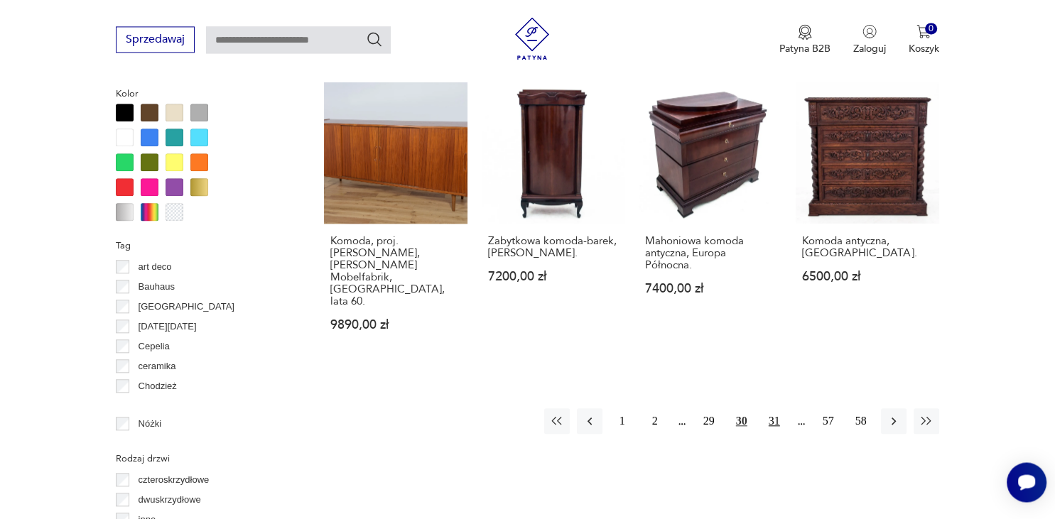
click at [779, 408] on button "31" at bounding box center [774, 421] width 26 height 26
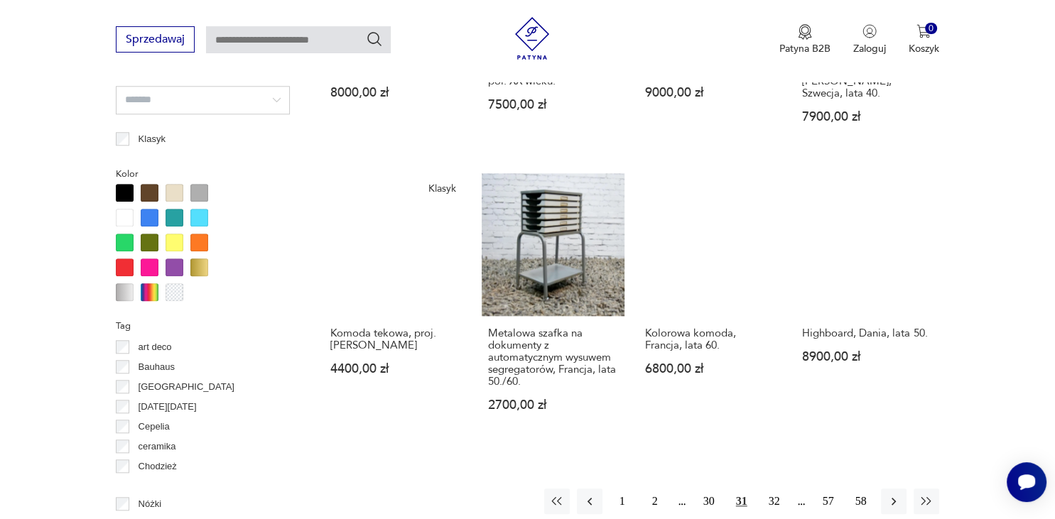
scroll to position [1276, 0]
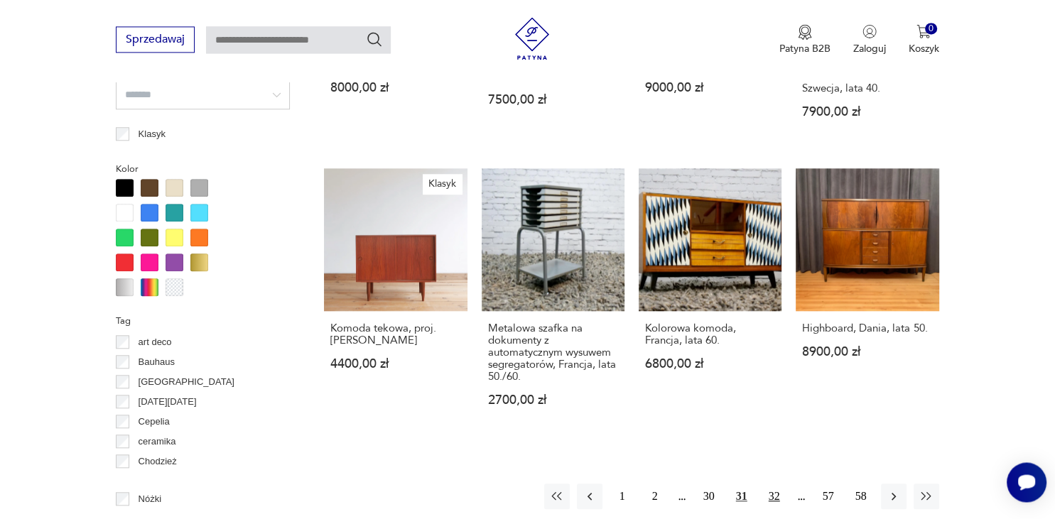
click at [773, 491] on button "32" at bounding box center [774, 497] width 26 height 26
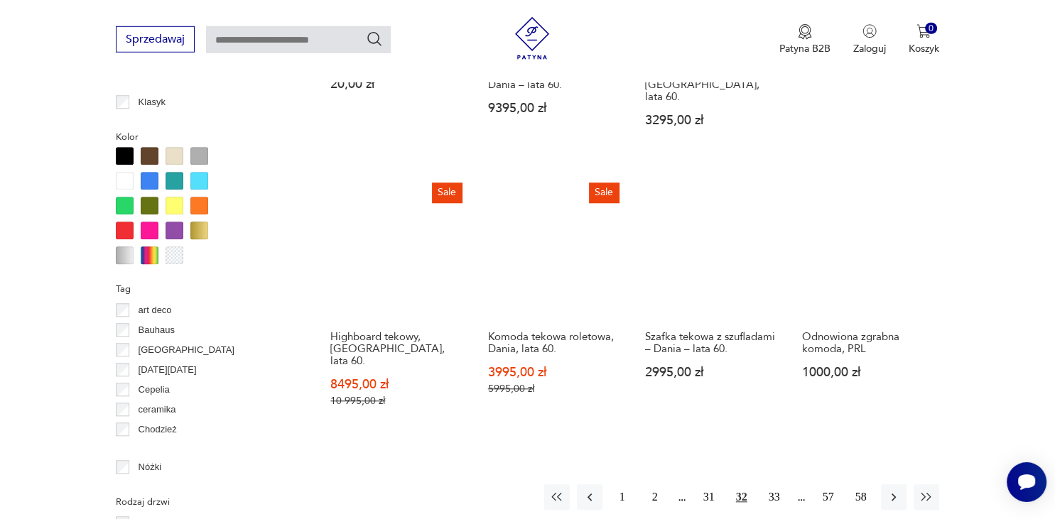
scroll to position [1314, 0]
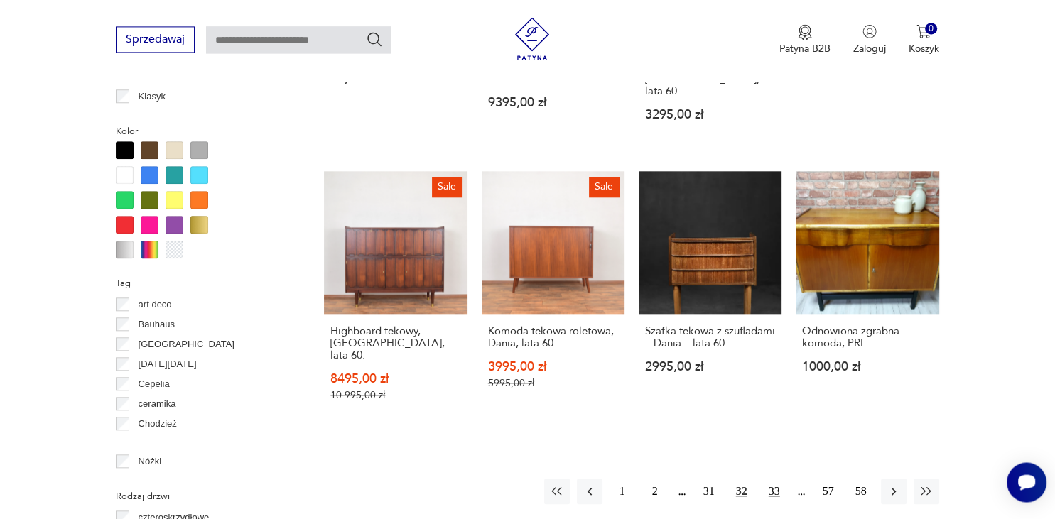
click at [775, 479] on button "33" at bounding box center [774, 492] width 26 height 26
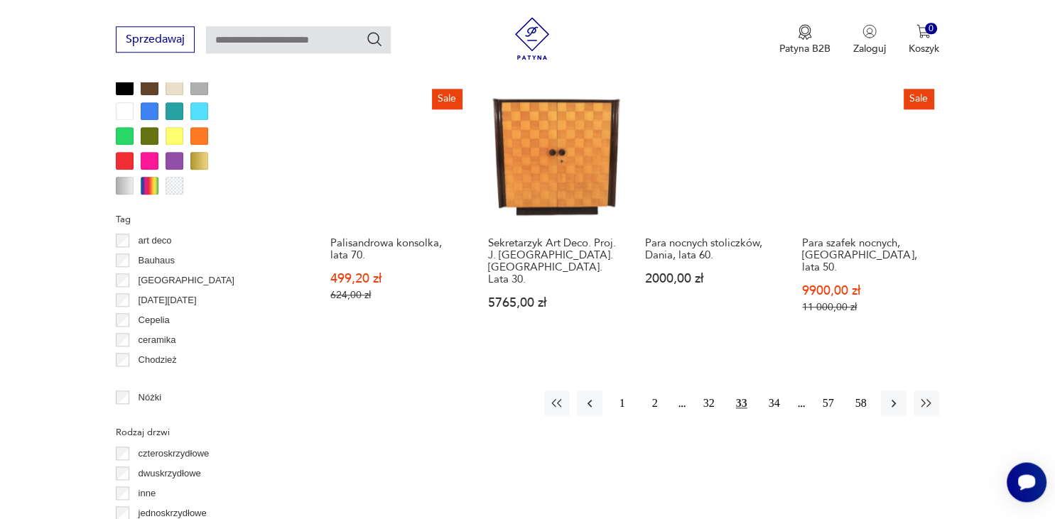
scroll to position [1389, 0]
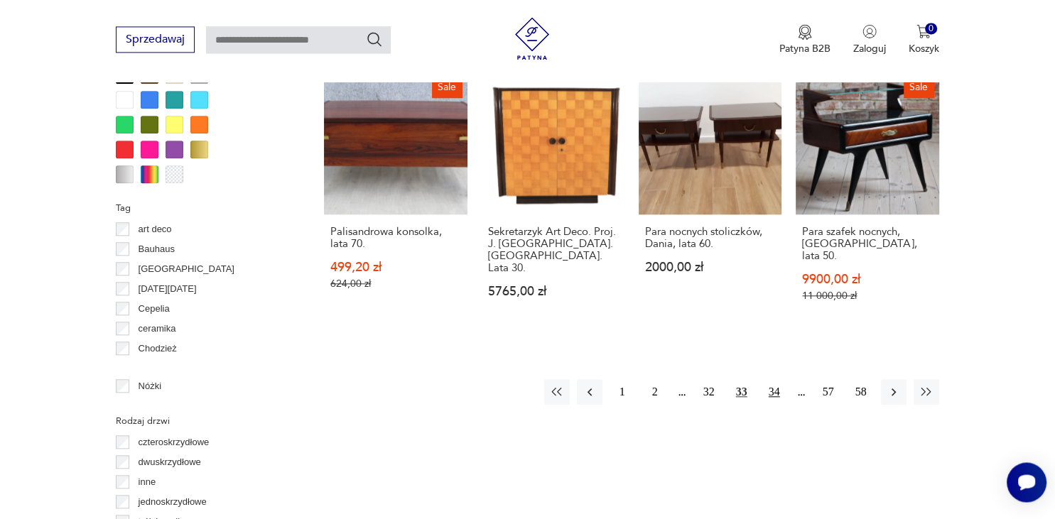
click at [777, 379] on button "34" at bounding box center [774, 392] width 26 height 26
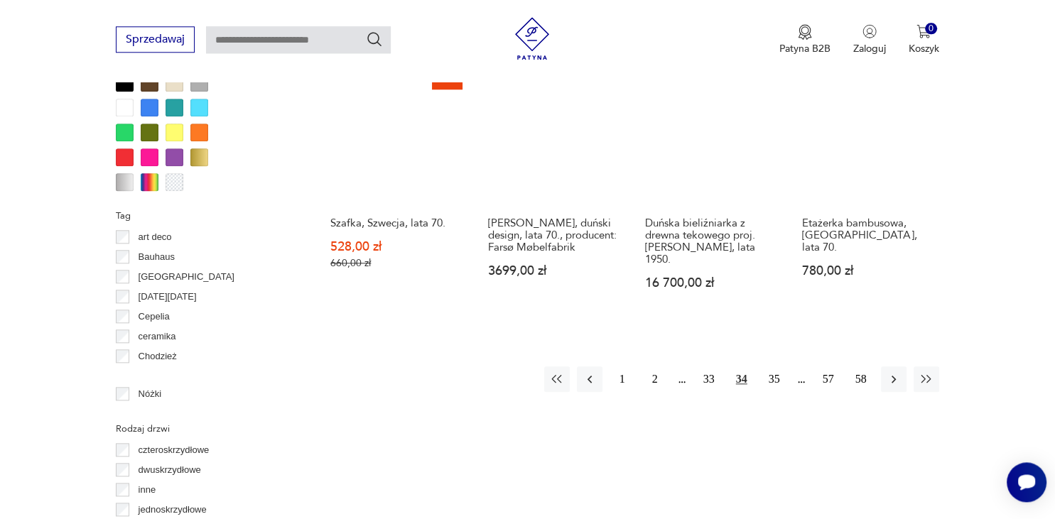
scroll to position [1389, 0]
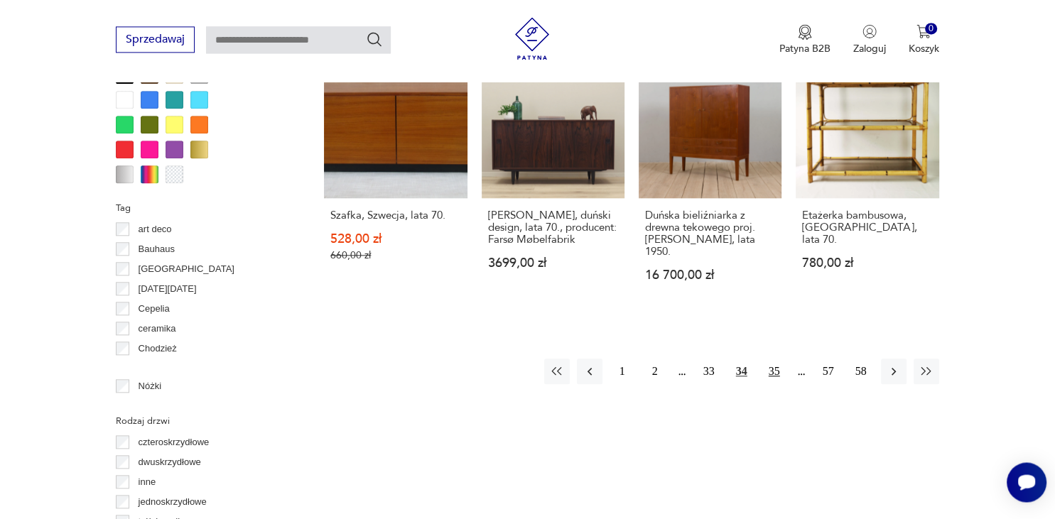
click at [777, 359] on button "35" at bounding box center [774, 372] width 26 height 26
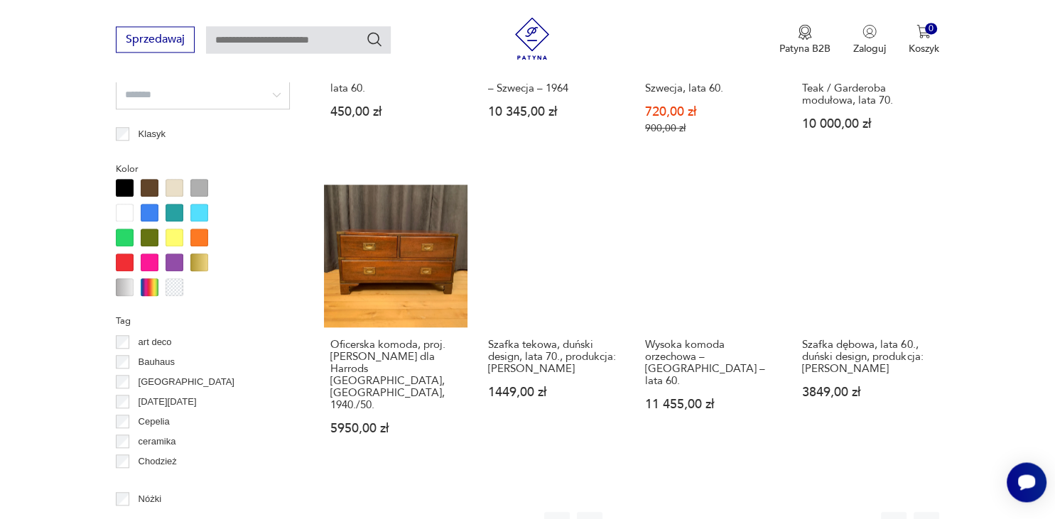
scroll to position [1389, 0]
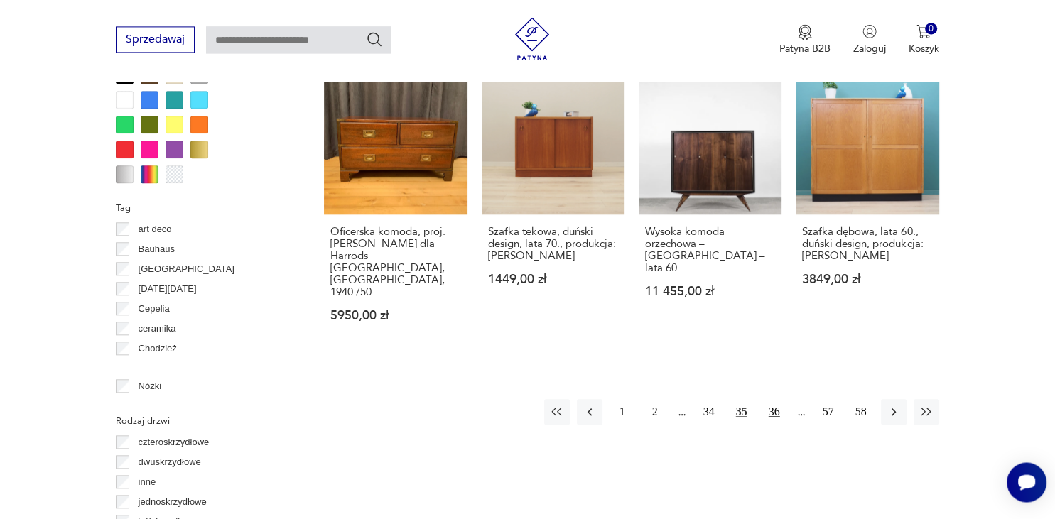
click at [770, 399] on button "36" at bounding box center [774, 412] width 26 height 26
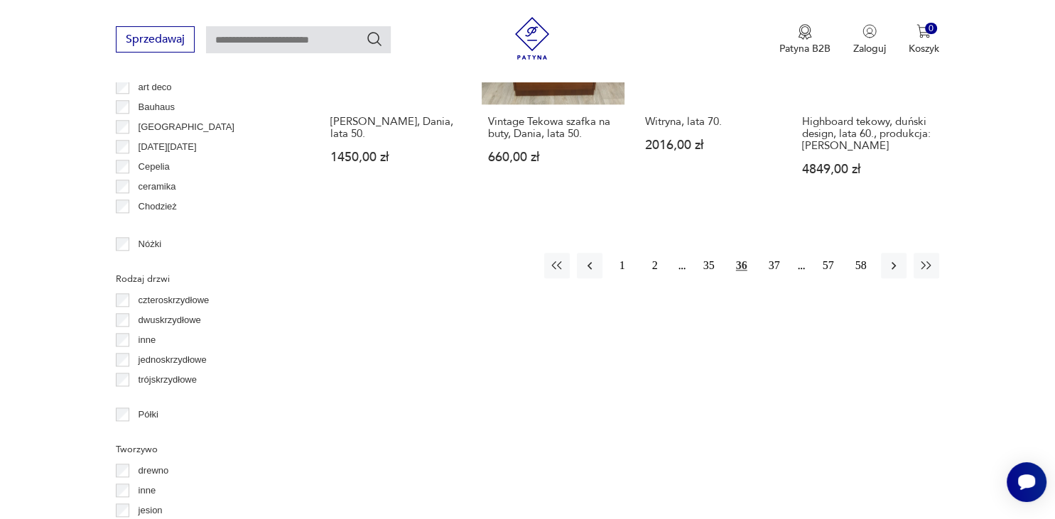
scroll to position [1577, 0]
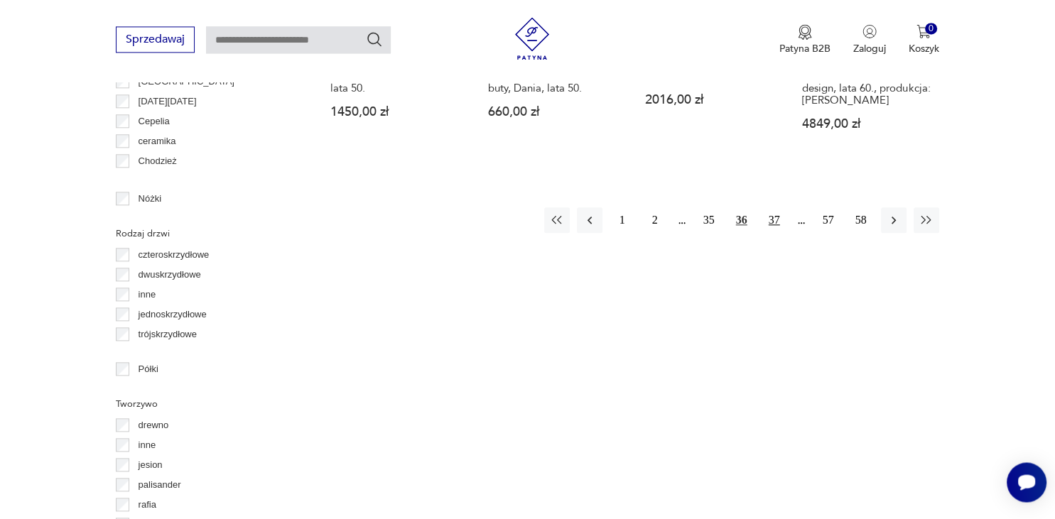
click at [779, 207] on button "37" at bounding box center [774, 220] width 26 height 26
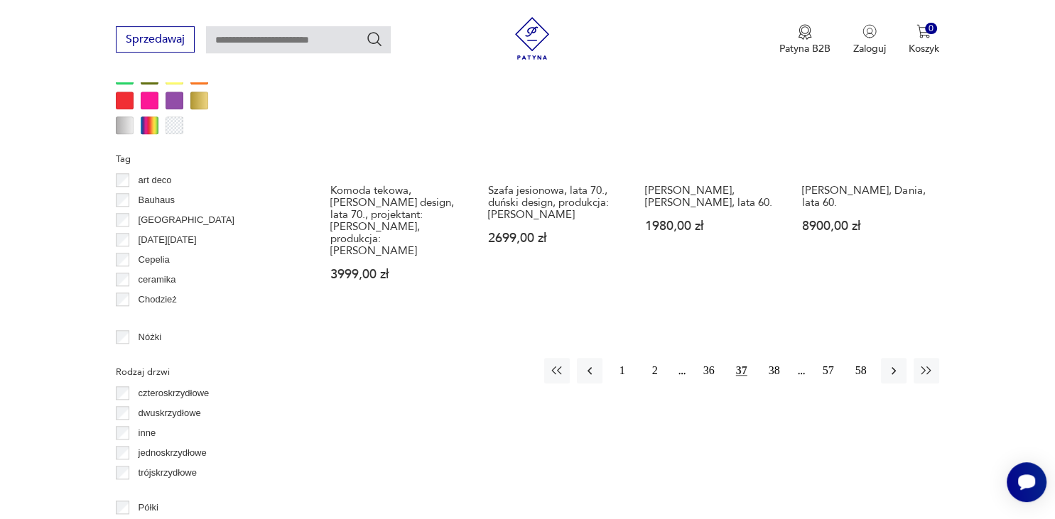
scroll to position [1577, 0]
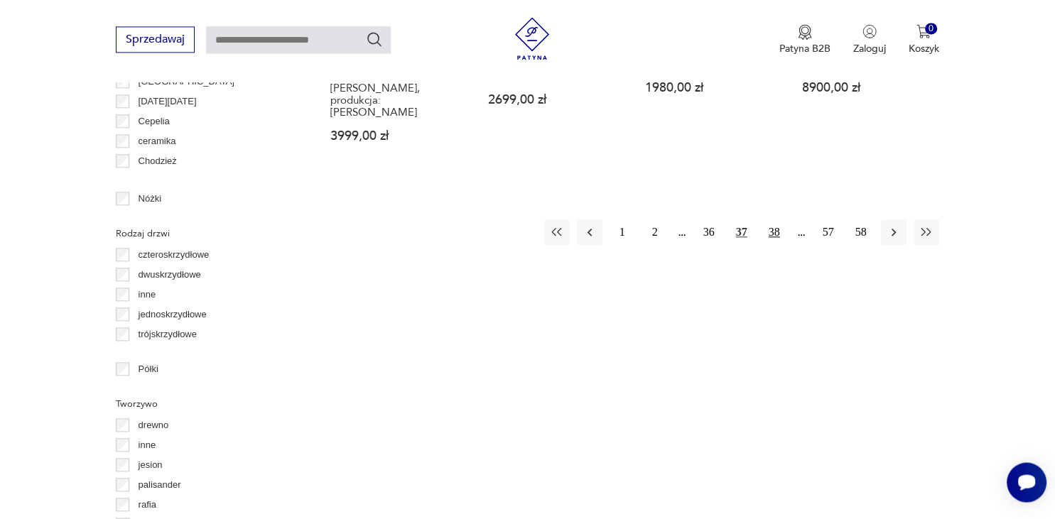
click at [774, 219] on button "38" at bounding box center [774, 232] width 26 height 26
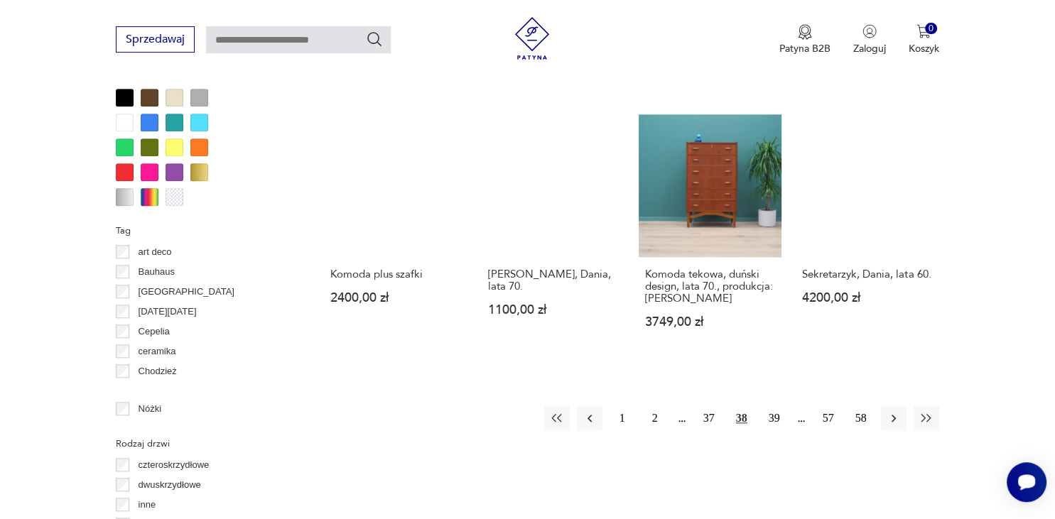
scroll to position [1389, 0]
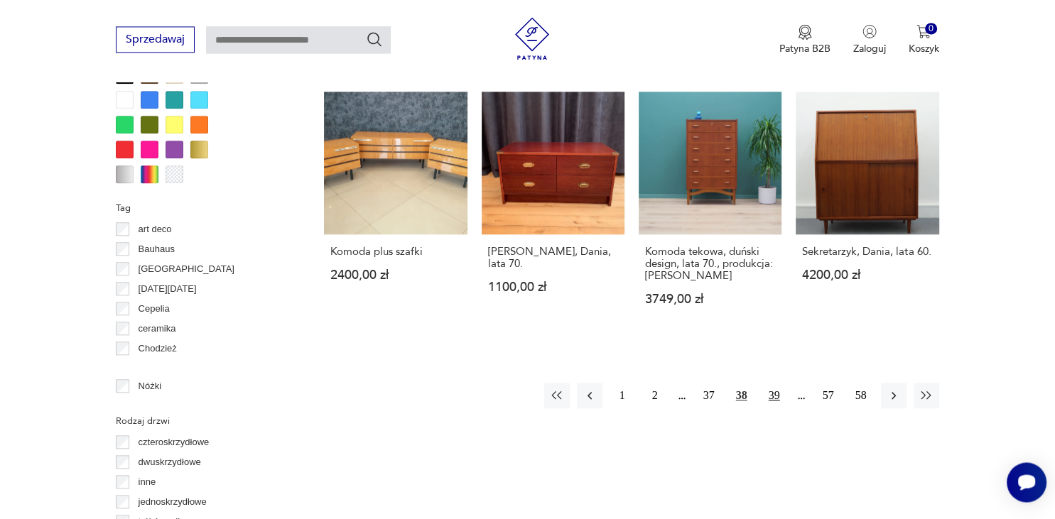
click at [776, 383] on button "39" at bounding box center [774, 396] width 26 height 26
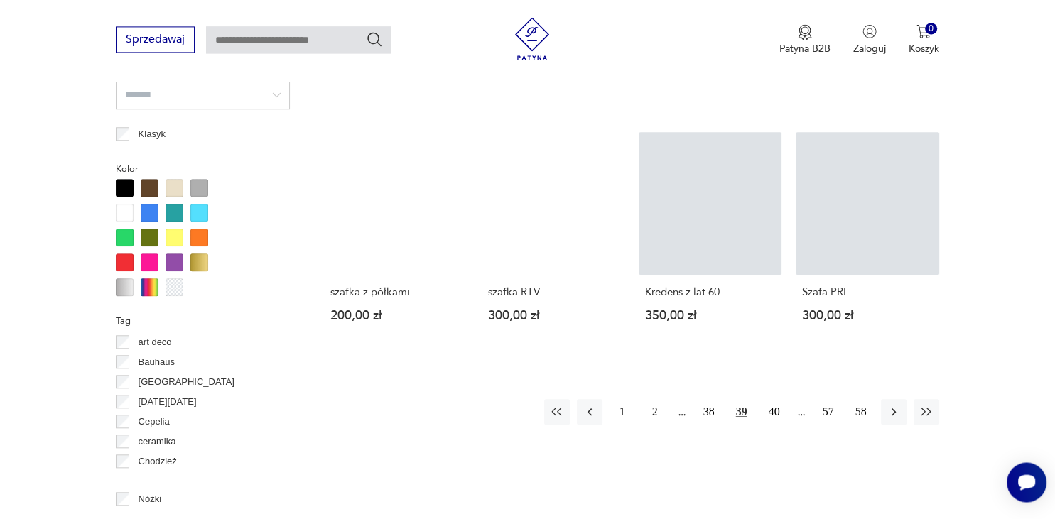
scroll to position [1314, 0]
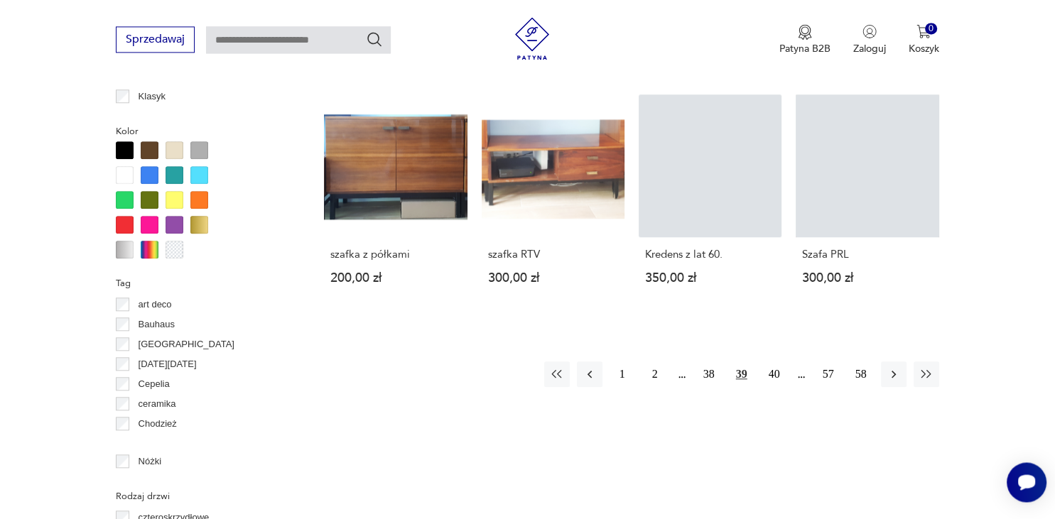
click at [776, 367] on button "40" at bounding box center [774, 375] width 26 height 26
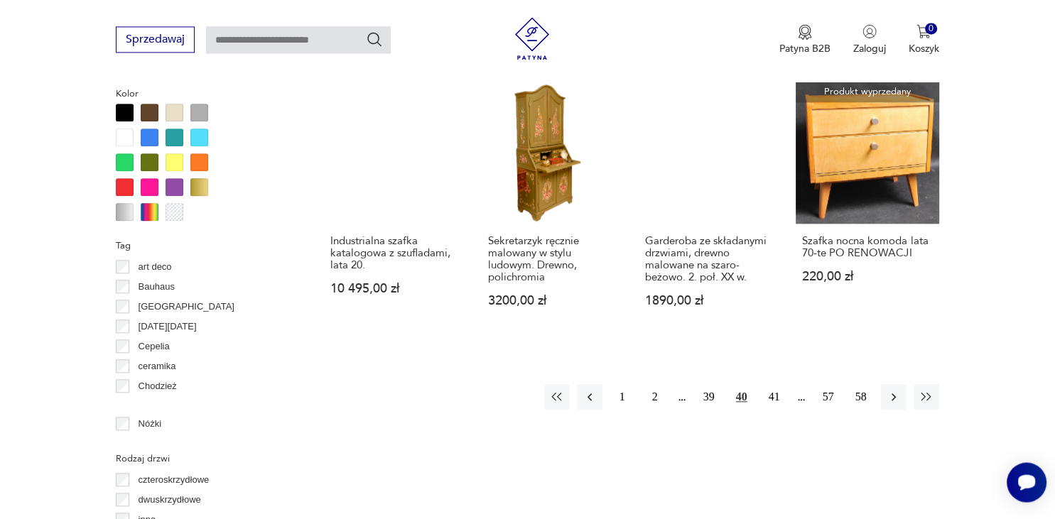
scroll to position [1389, 0]
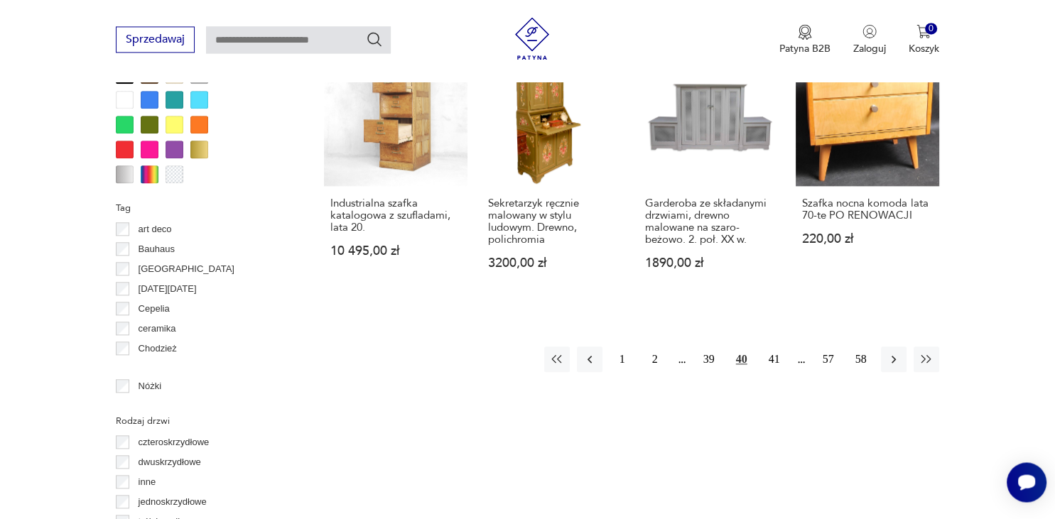
click at [776, 367] on button "41" at bounding box center [774, 360] width 26 height 26
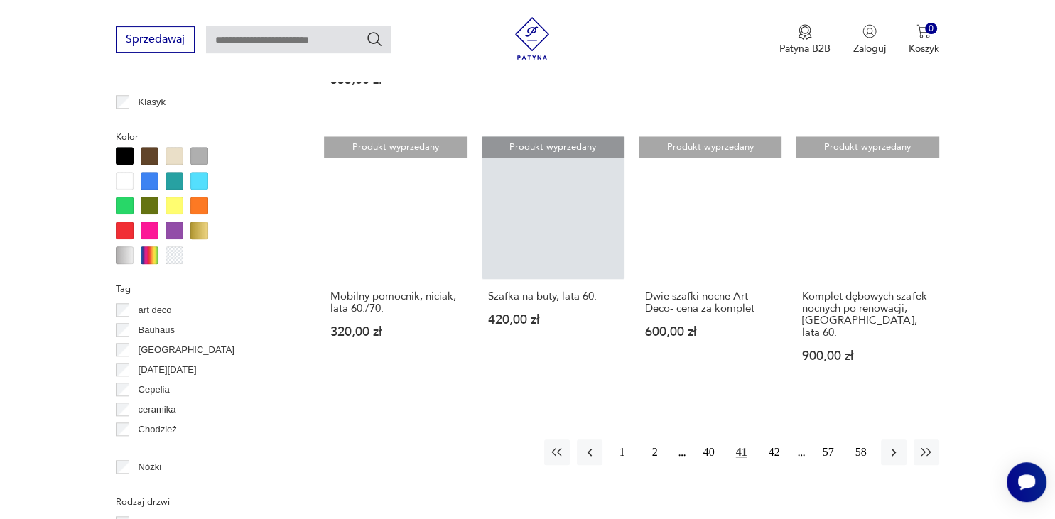
scroll to position [1314, 0]
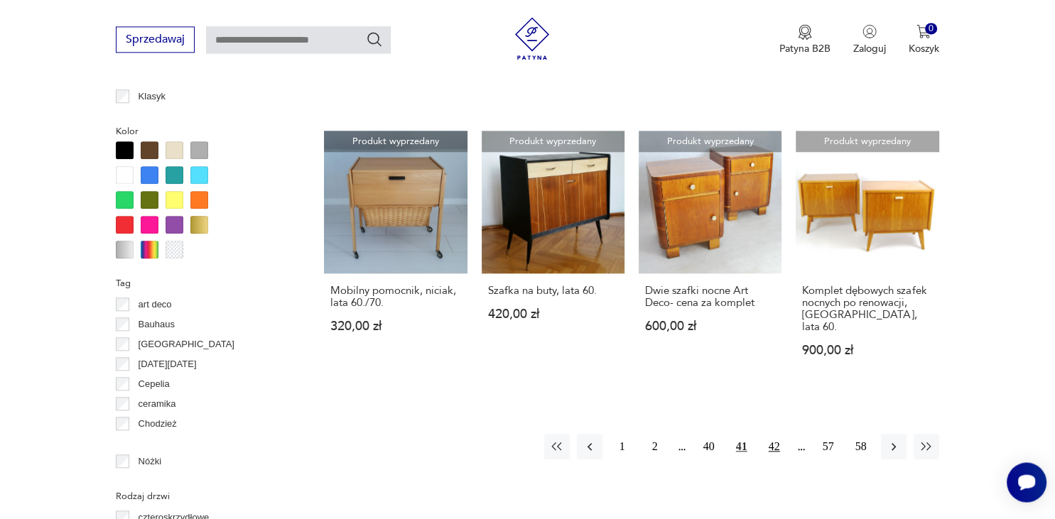
click at [778, 434] on button "42" at bounding box center [774, 447] width 26 height 26
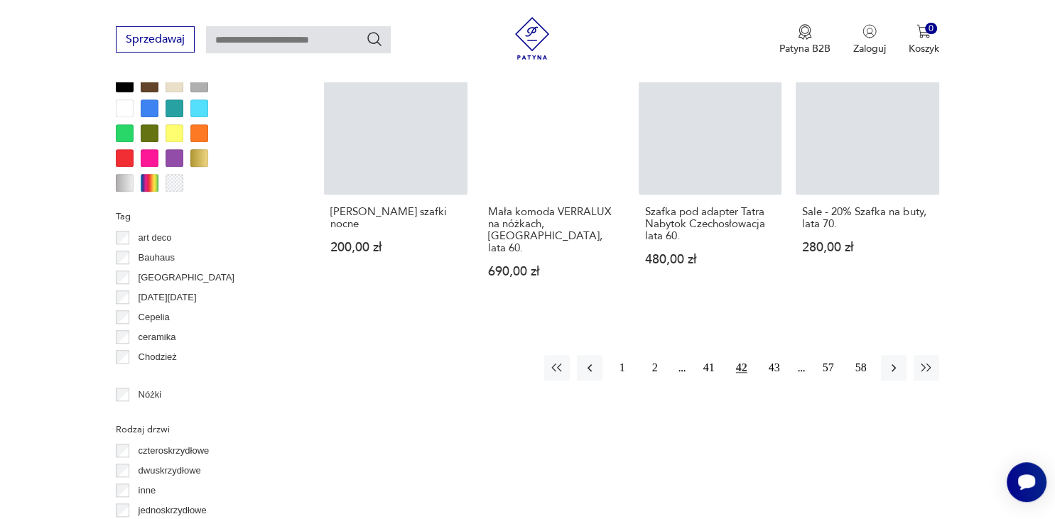
scroll to position [1389, 0]
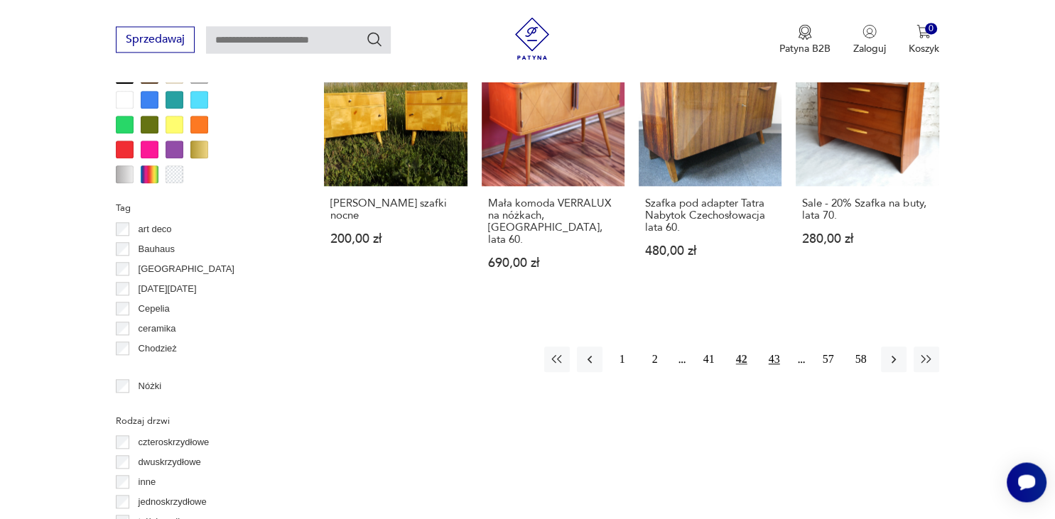
click at [778, 347] on button "43" at bounding box center [774, 360] width 26 height 26
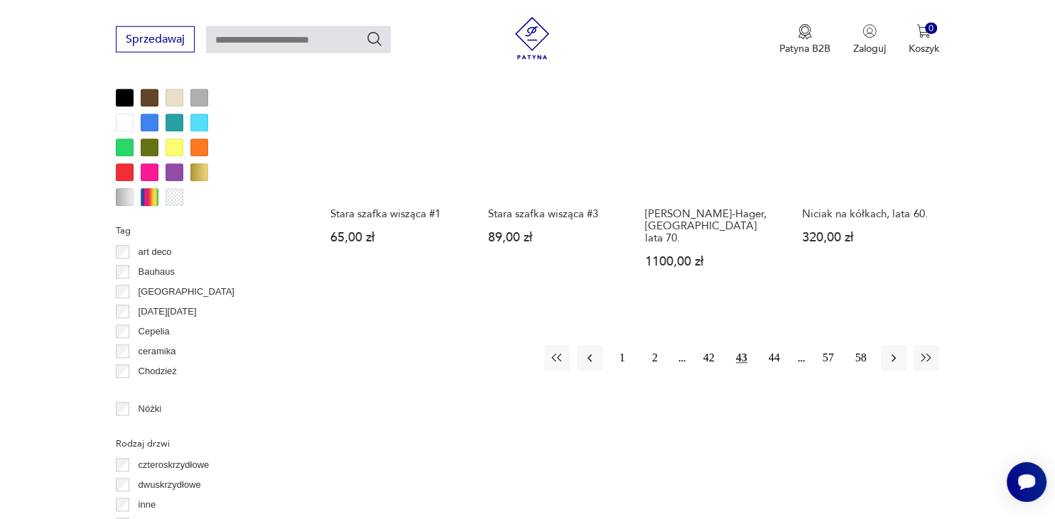
scroll to position [1389, 0]
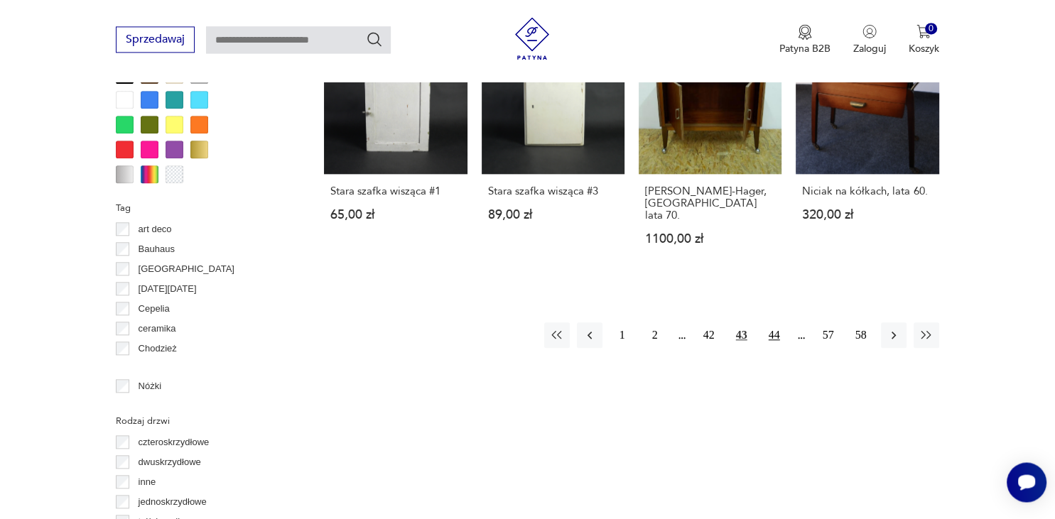
click at [775, 322] on button "44" at bounding box center [774, 335] width 26 height 26
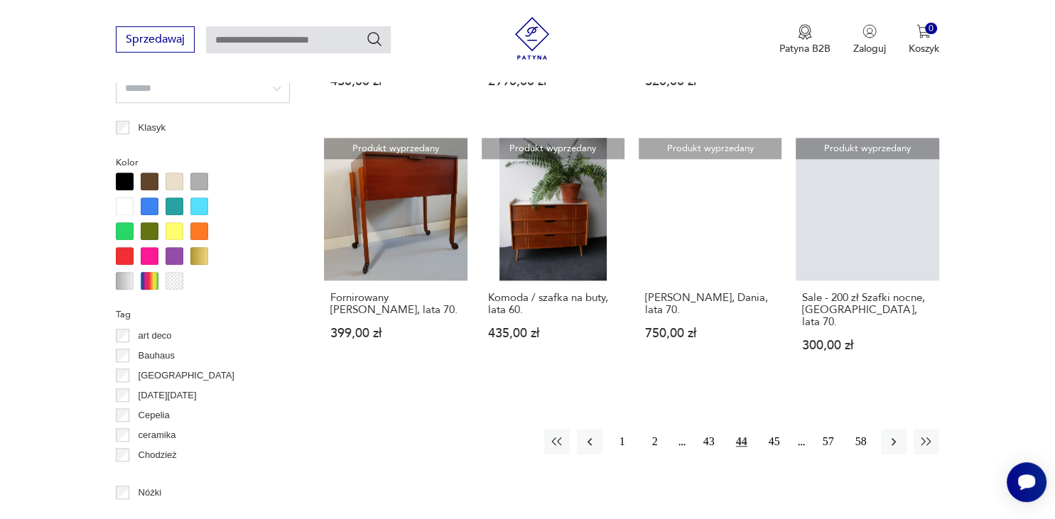
scroll to position [1352, 0]
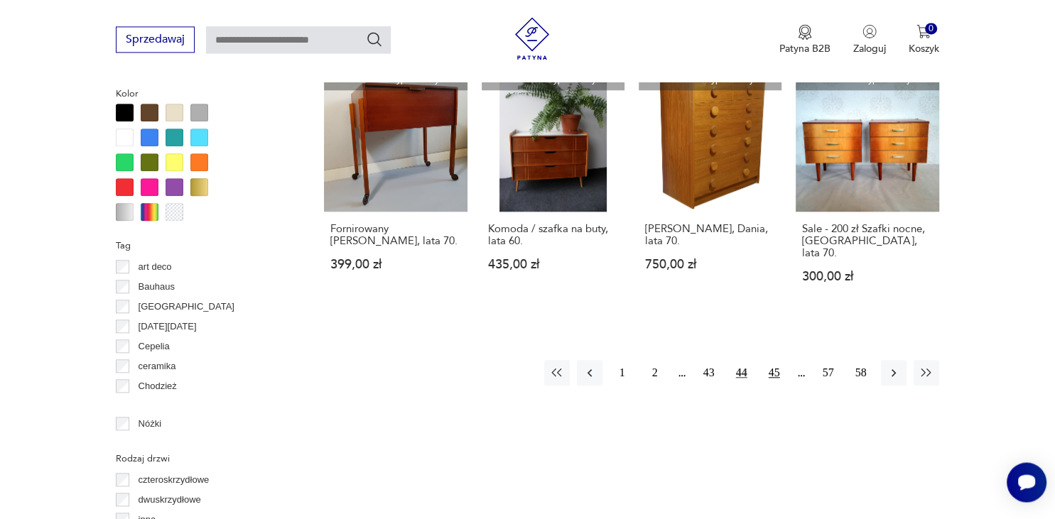
click at [775, 368] on button "45" at bounding box center [774, 373] width 26 height 26
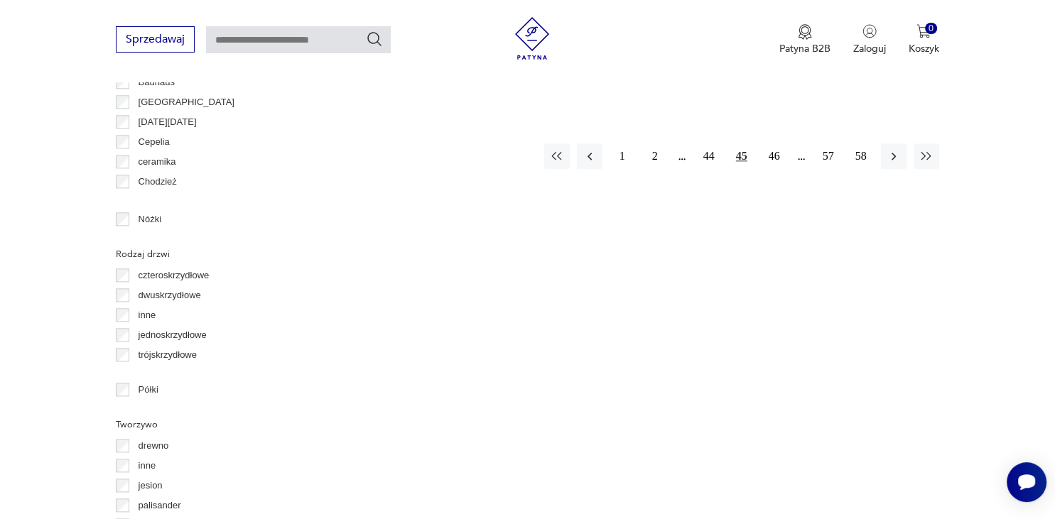
scroll to position [1577, 0]
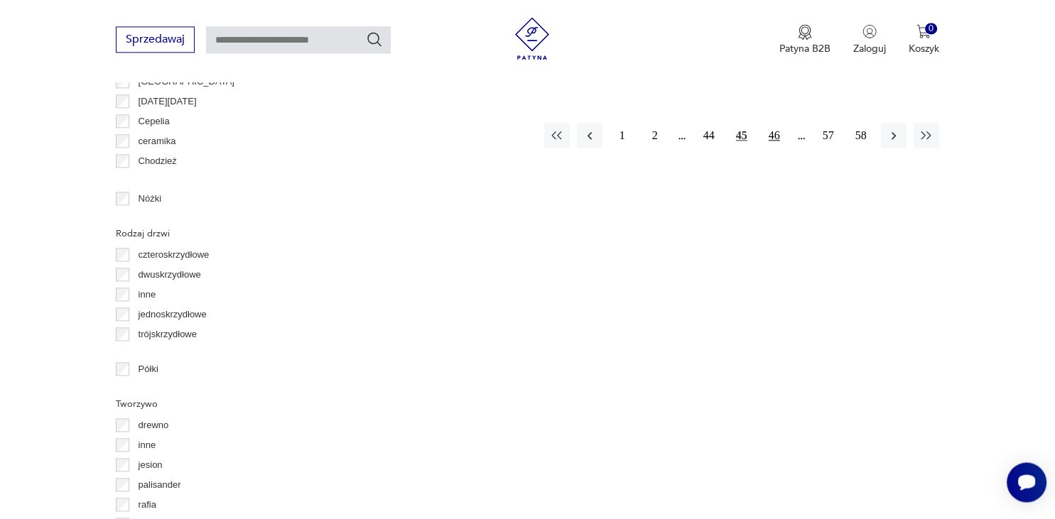
click at [778, 136] on button "46" at bounding box center [774, 136] width 26 height 26
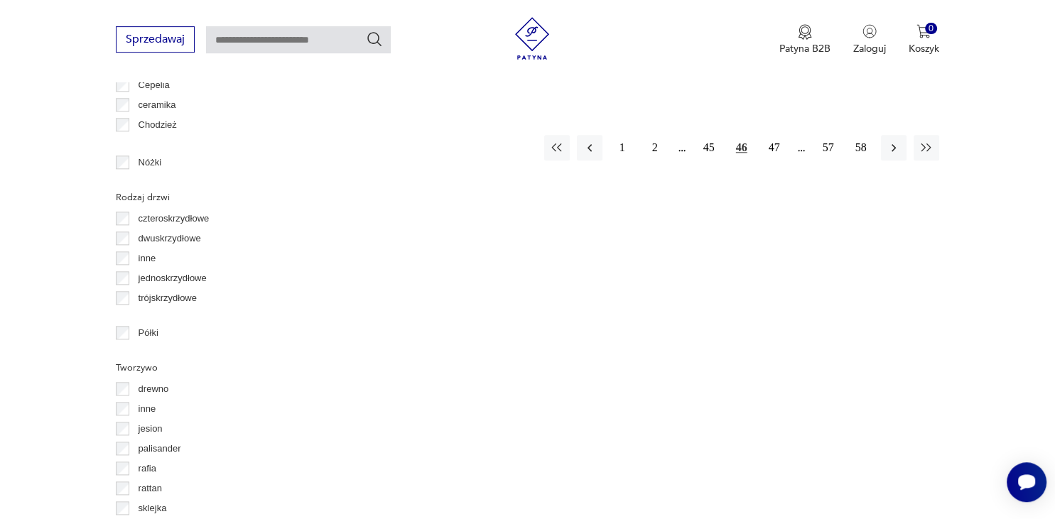
scroll to position [1614, 0]
